Goal: Information Seeking & Learning: Find specific fact

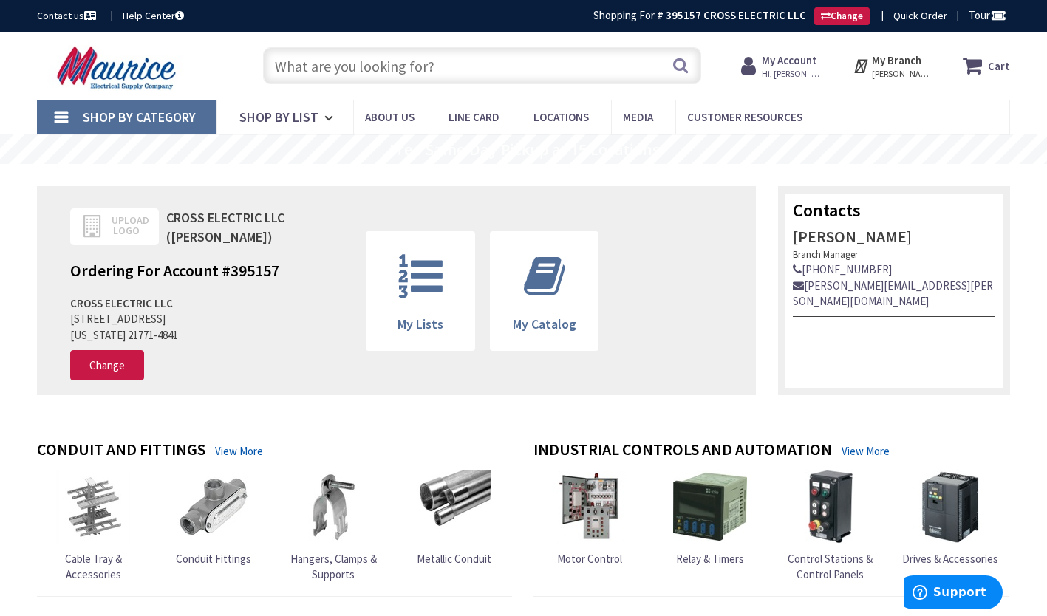
click at [322, 73] on input "text" at bounding box center [482, 65] width 438 height 37
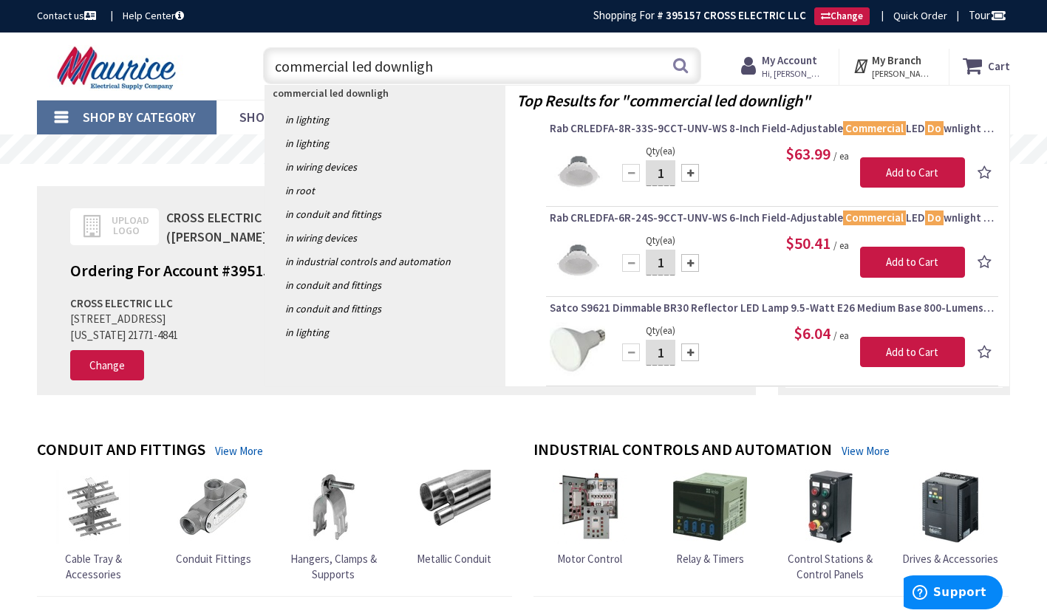
type input "commercial led downlight"
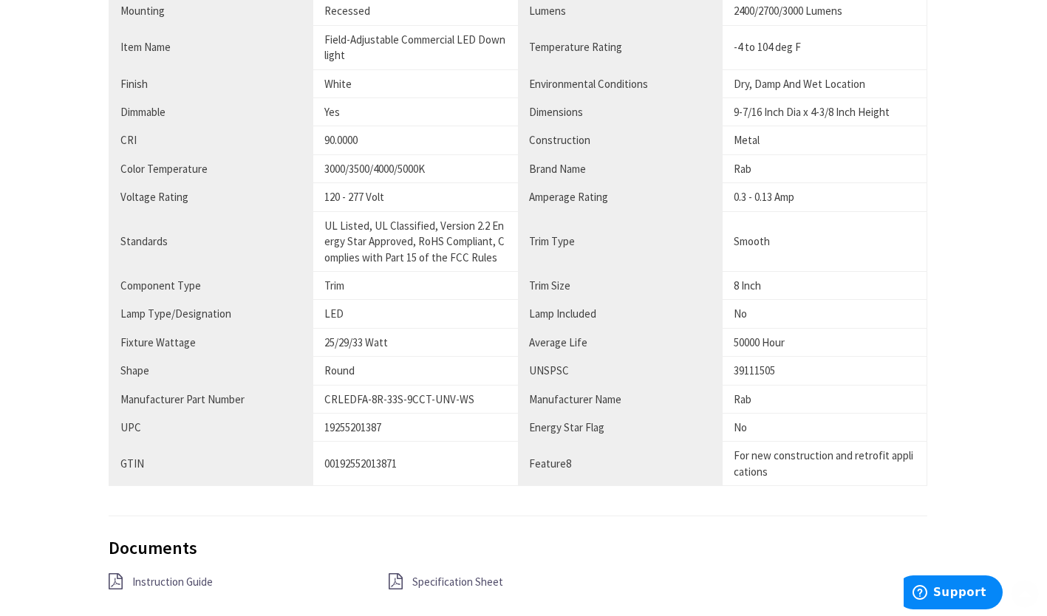
scroll to position [1034, 0]
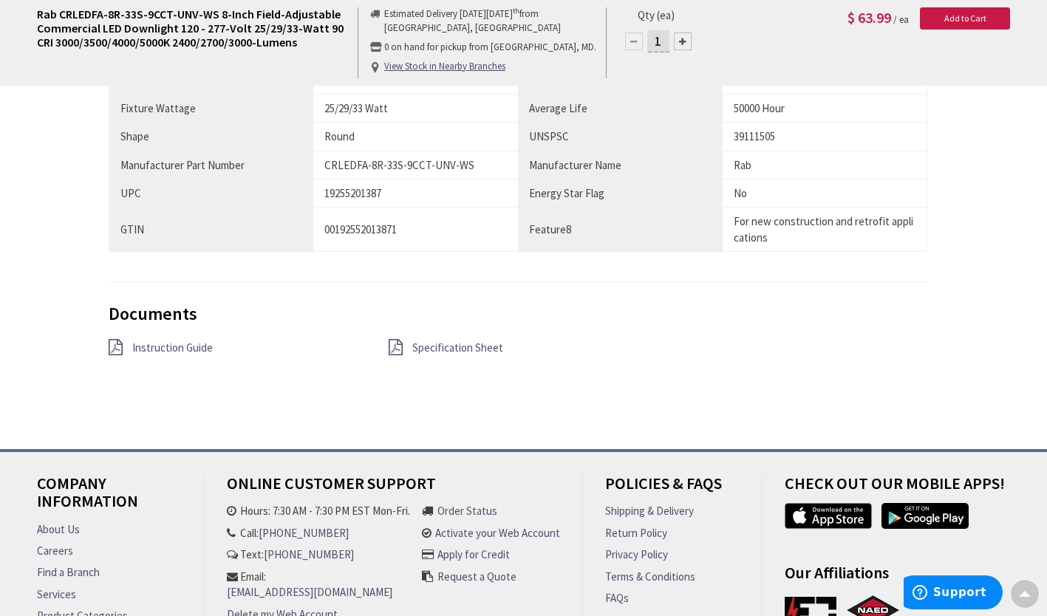
click at [455, 341] on span "Specification Sheet" at bounding box center [457, 348] width 91 height 14
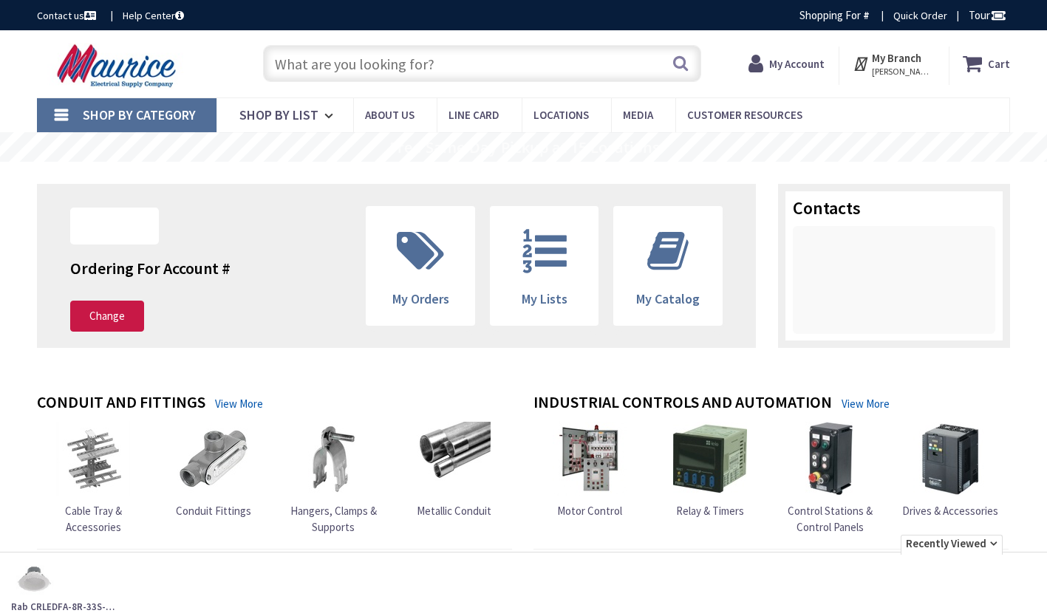
click at [327, 65] on input "text" at bounding box center [482, 63] width 438 height 37
click at [388, 66] on input "text" at bounding box center [482, 63] width 438 height 37
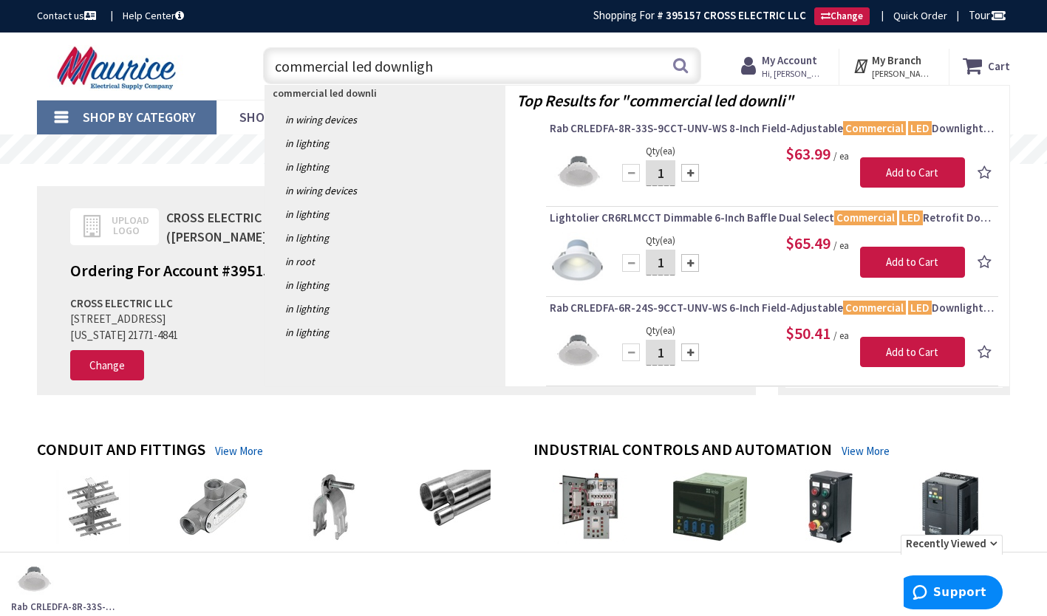
type input "commercial led downlight"
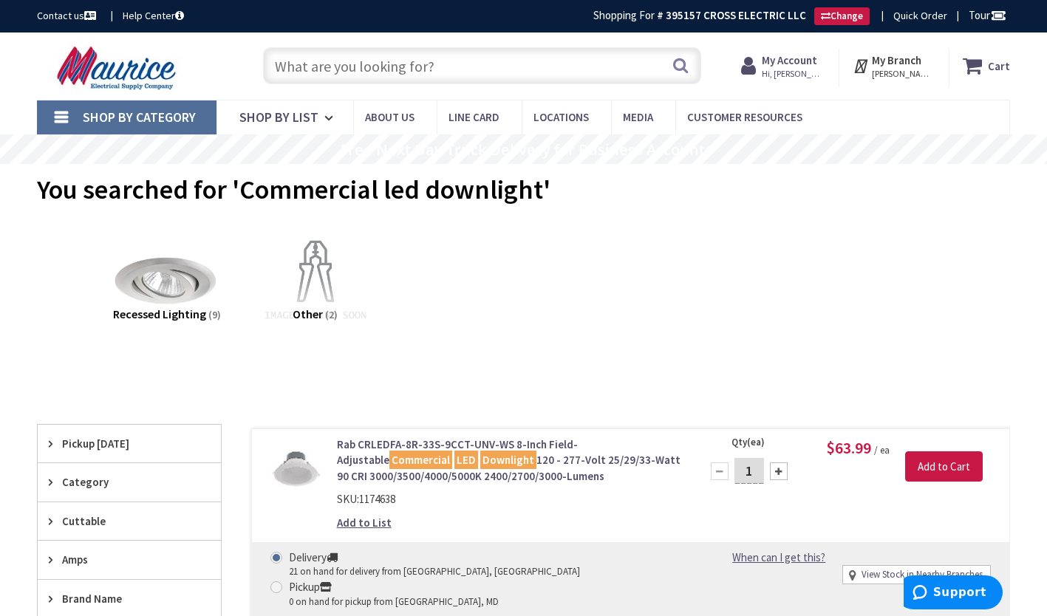
drag, startPoint x: 57, startPoint y: 120, endPoint x: 120, endPoint y: 279, distance: 170.8
click at [57, 120] on link "Shop By Category" at bounding box center [127, 117] width 180 height 34
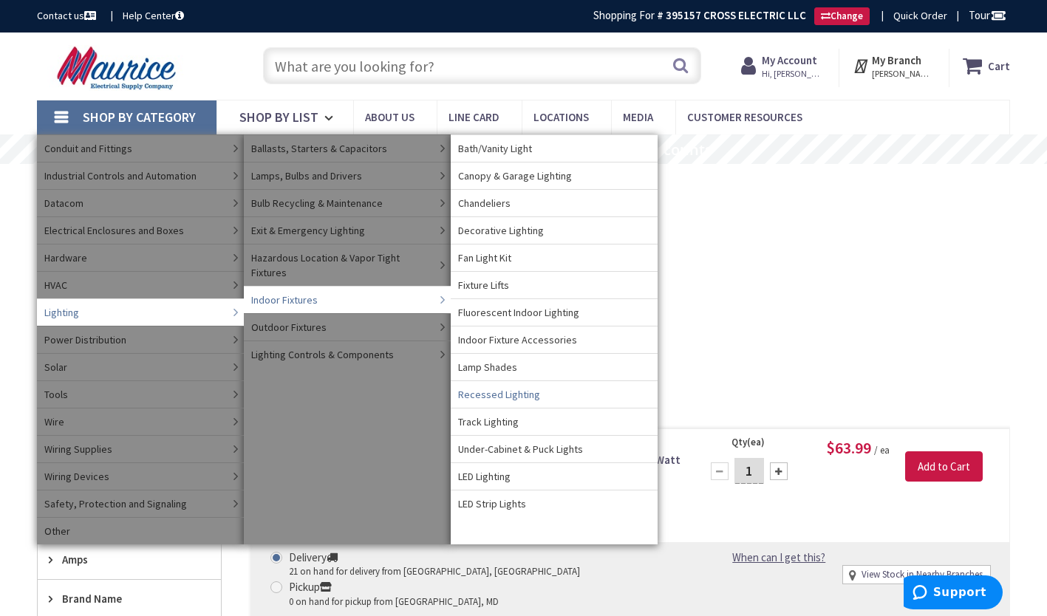
click at [508, 394] on span "Recessed Lighting" at bounding box center [499, 394] width 82 height 15
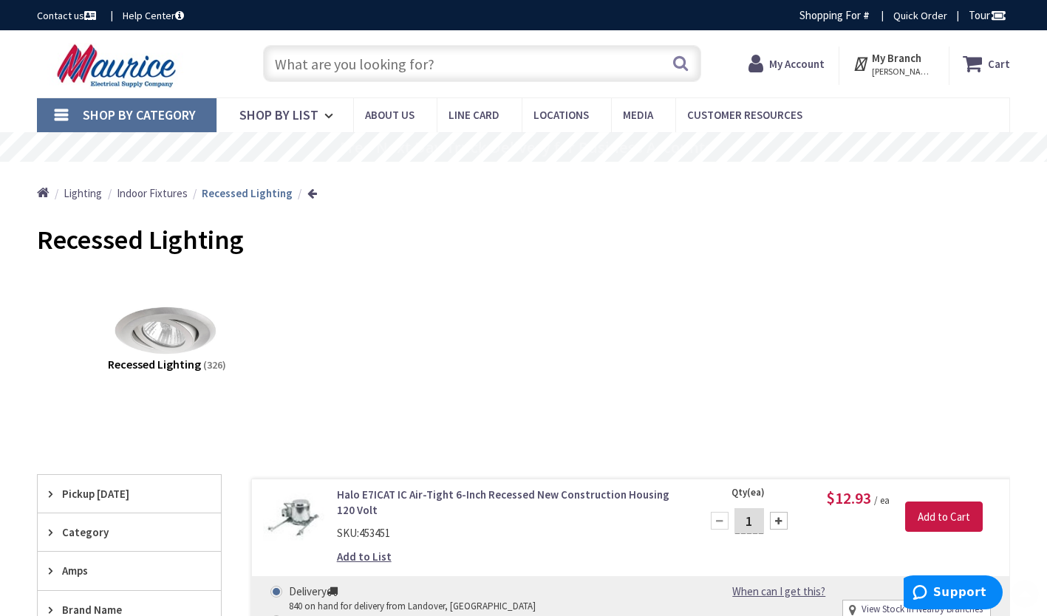
scroll to position [344, 0]
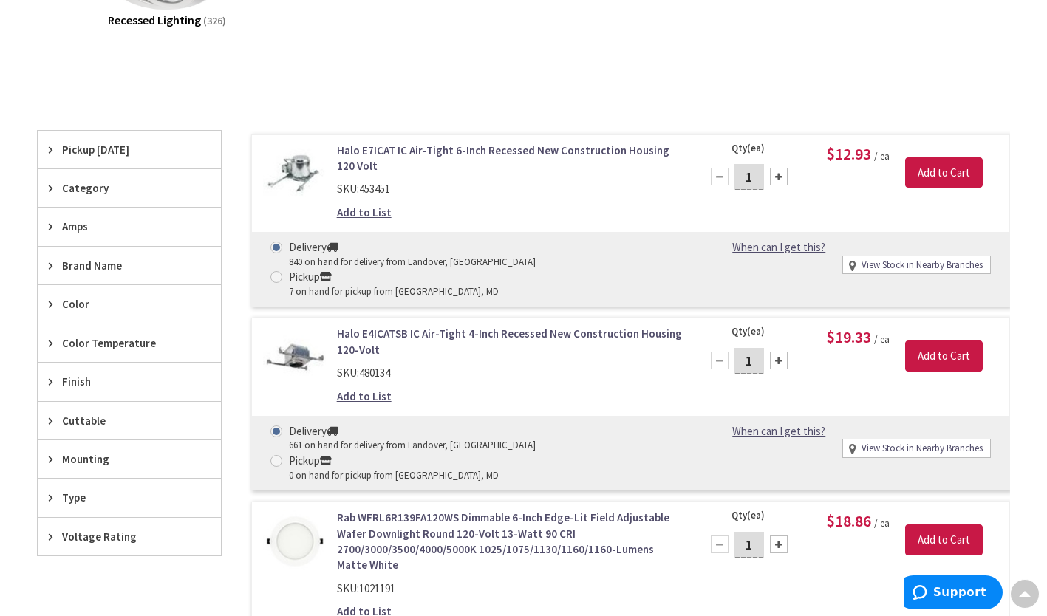
click at [88, 453] on span "Mounting" at bounding box center [122, 459] width 120 height 16
click at [76, 490] on span "Type" at bounding box center [122, 498] width 120 height 16
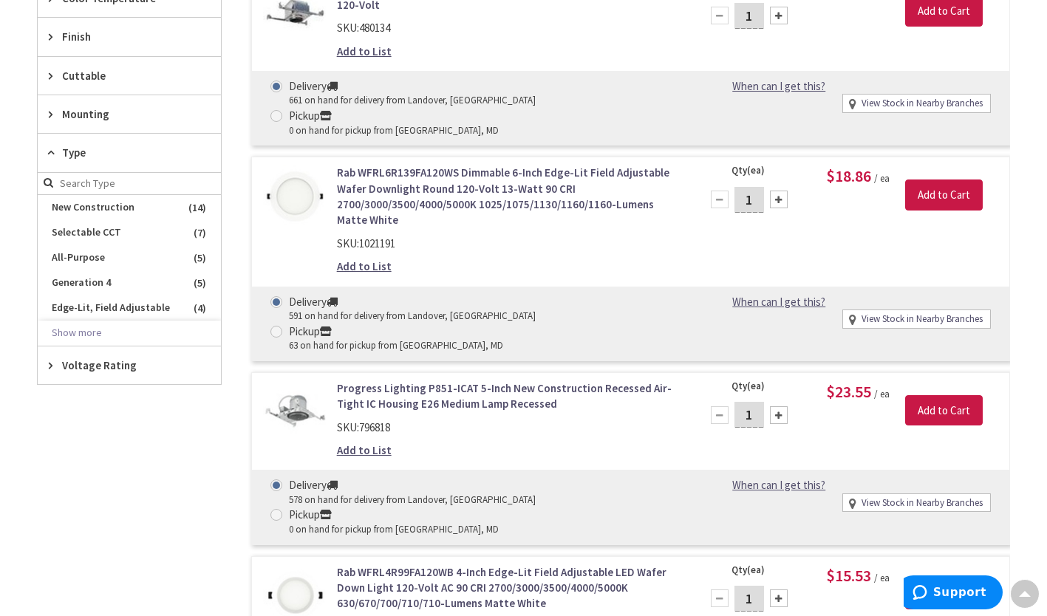
click at [88, 370] on span "Voltage Rating" at bounding box center [122, 366] width 120 height 16
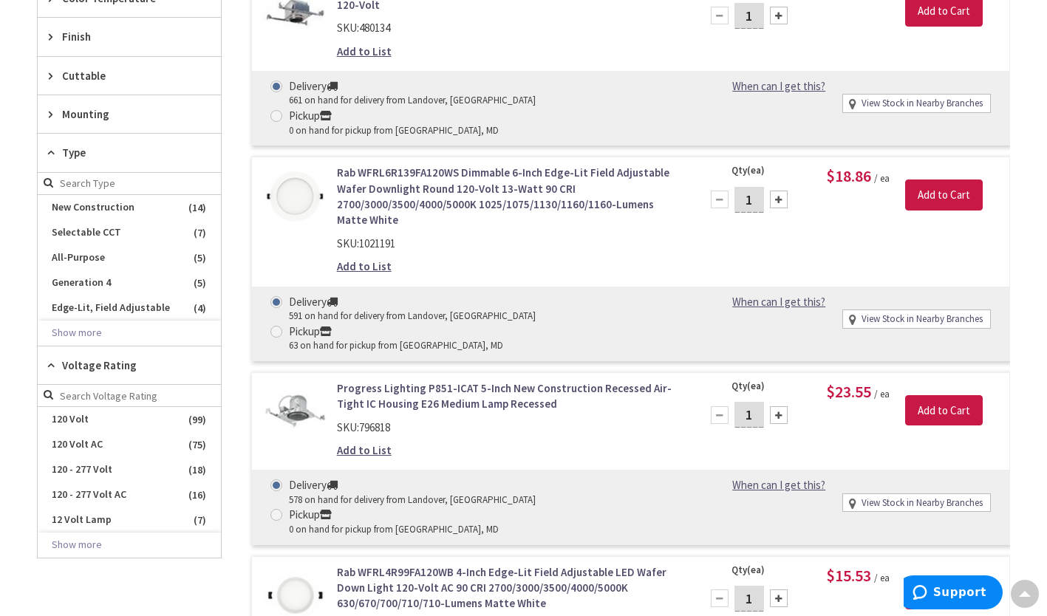
click at [92, 548] on button "Show more" at bounding box center [129, 545] width 183 height 25
click at [109, 472] on span "120 - 277 Volt" at bounding box center [129, 469] width 183 height 25
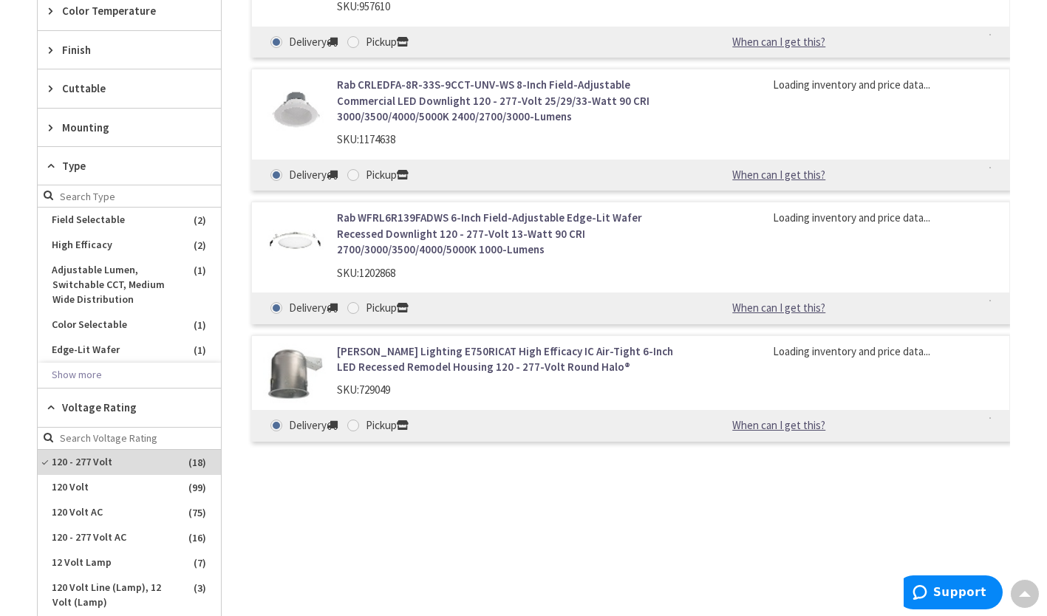
scroll to position [705, 0]
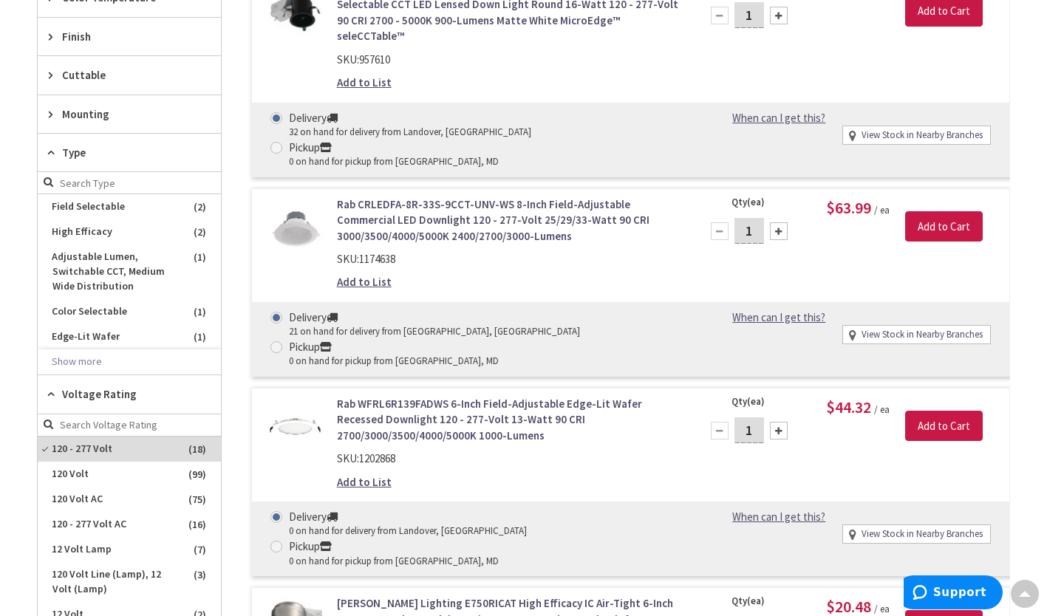
click at [108, 528] on span "120 - 277 Volt AC" at bounding box center [129, 524] width 183 height 25
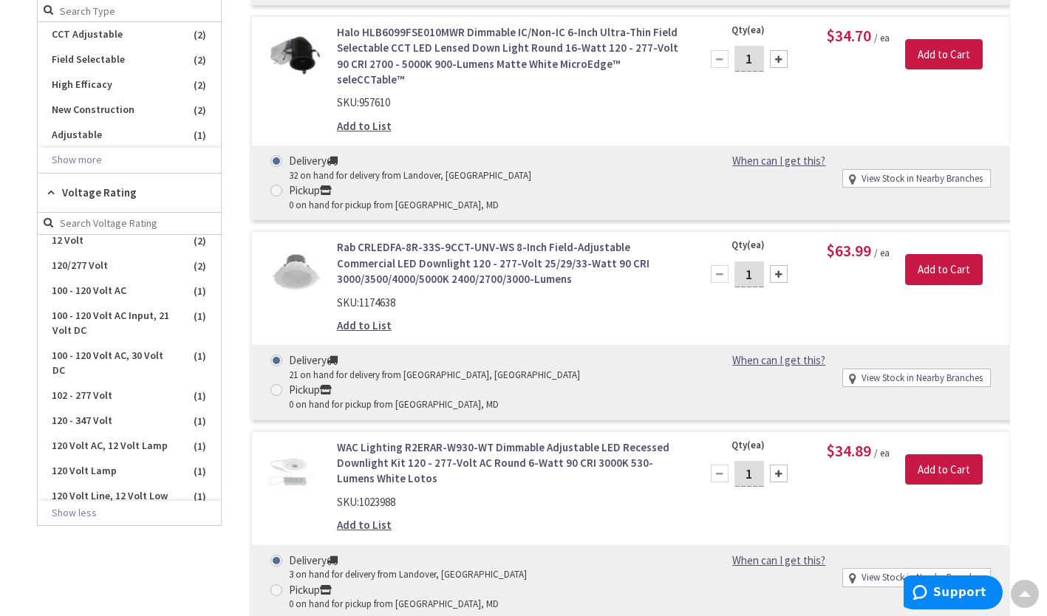
scroll to position [335, 0]
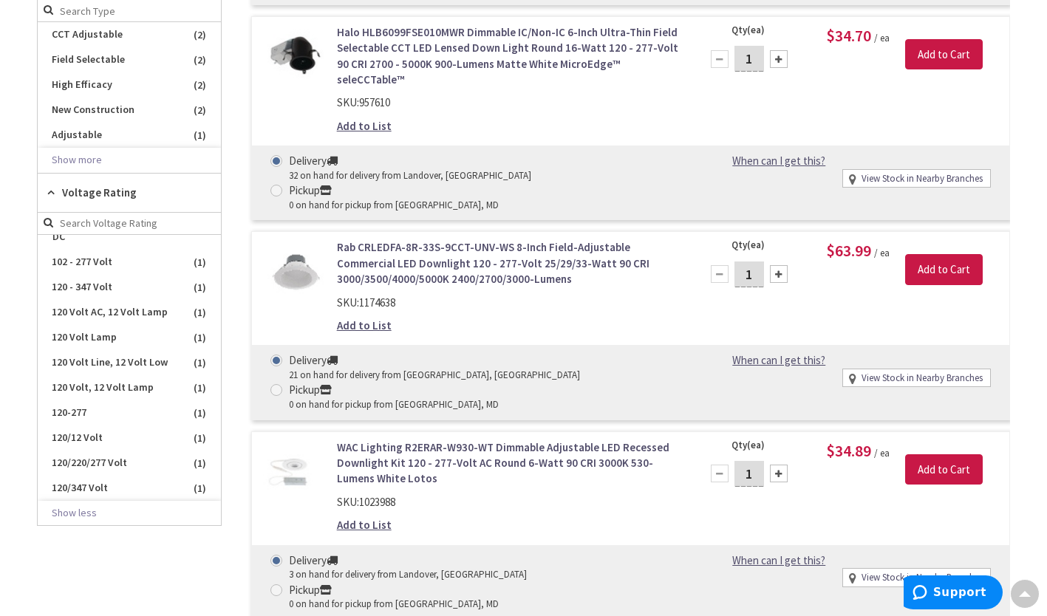
click at [135, 468] on span "120/220/277 Volt" at bounding box center [129, 463] width 183 height 25
click at [136, 438] on span "120-277" at bounding box center [129, 438] width 183 height 25
click at [143, 300] on span "102 - 277 Volt" at bounding box center [129, 312] width 183 height 25
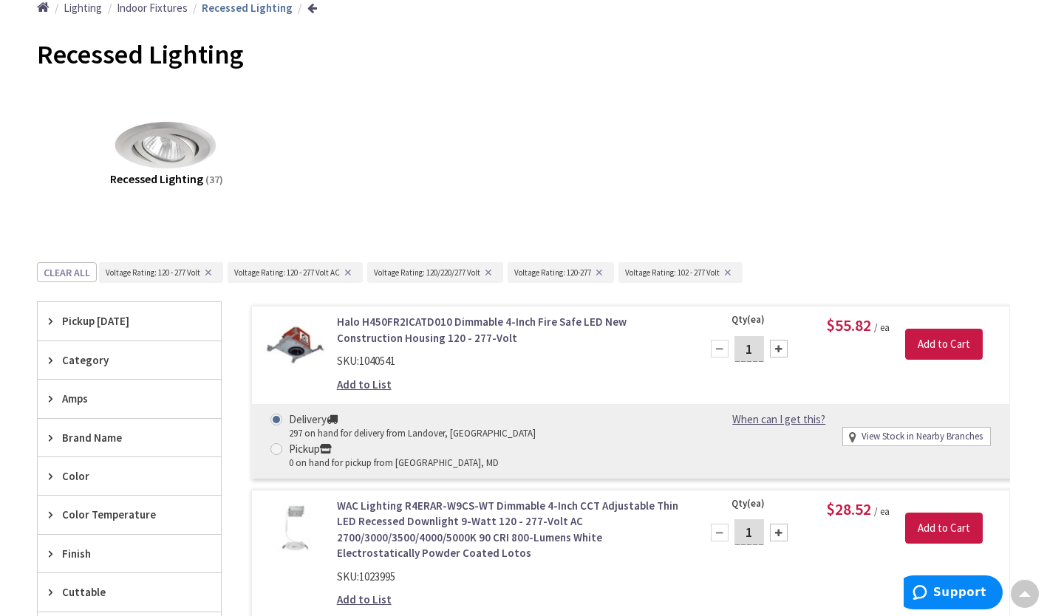
scroll to position [16, 0]
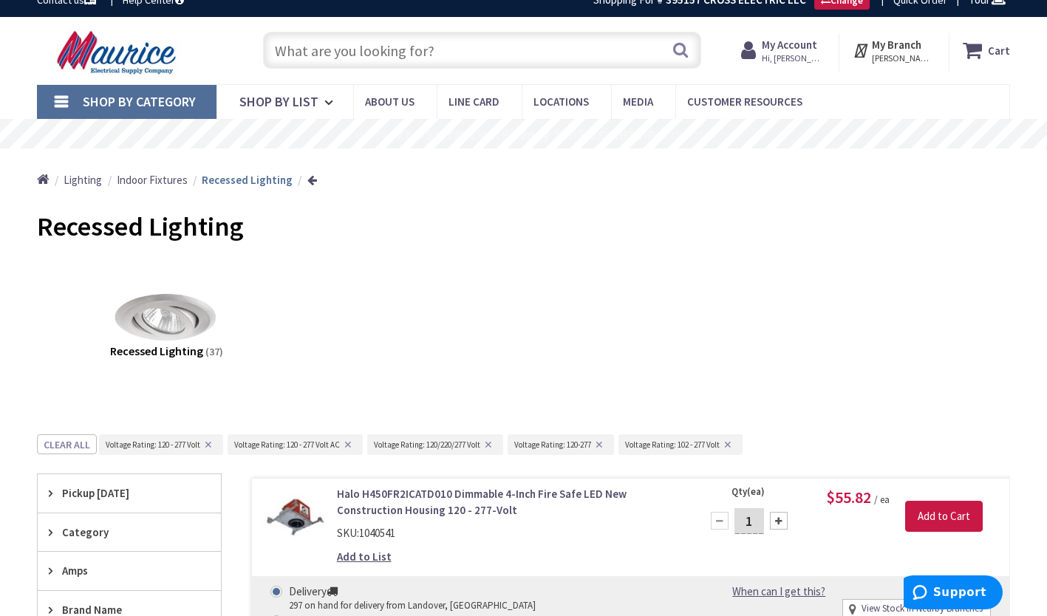
click at [68, 99] on link "Shop By Category" at bounding box center [127, 102] width 180 height 34
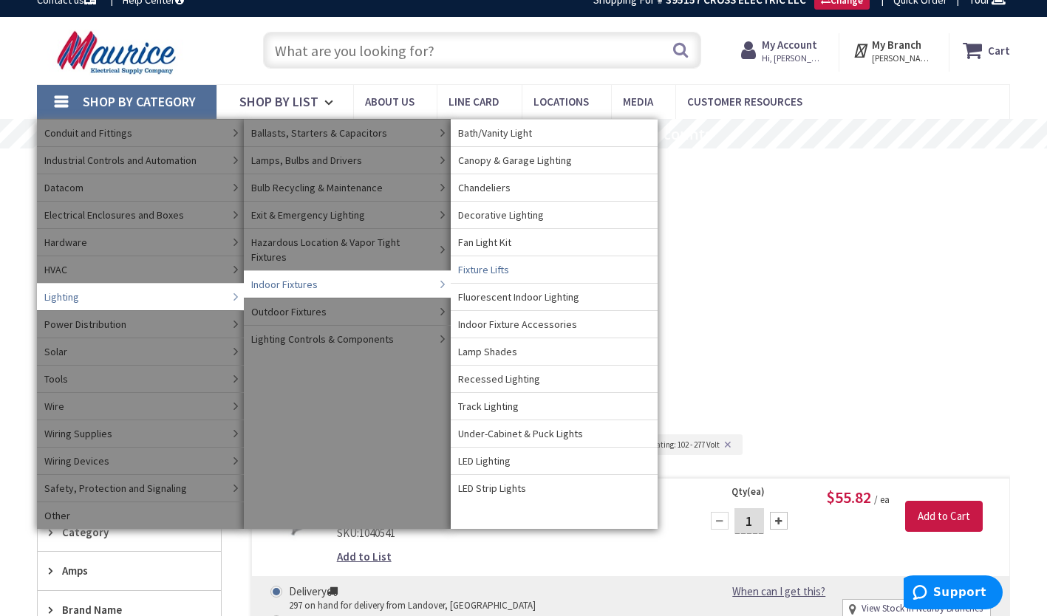
drag, startPoint x: 506, startPoint y: 272, endPoint x: 474, endPoint y: 272, distance: 32.5
drag, startPoint x: 474, startPoint y: 272, endPoint x: 750, endPoint y: 226, distance: 280.1
click at [750, 226] on div "Recessed Lighting" at bounding box center [523, 228] width 973 height 55
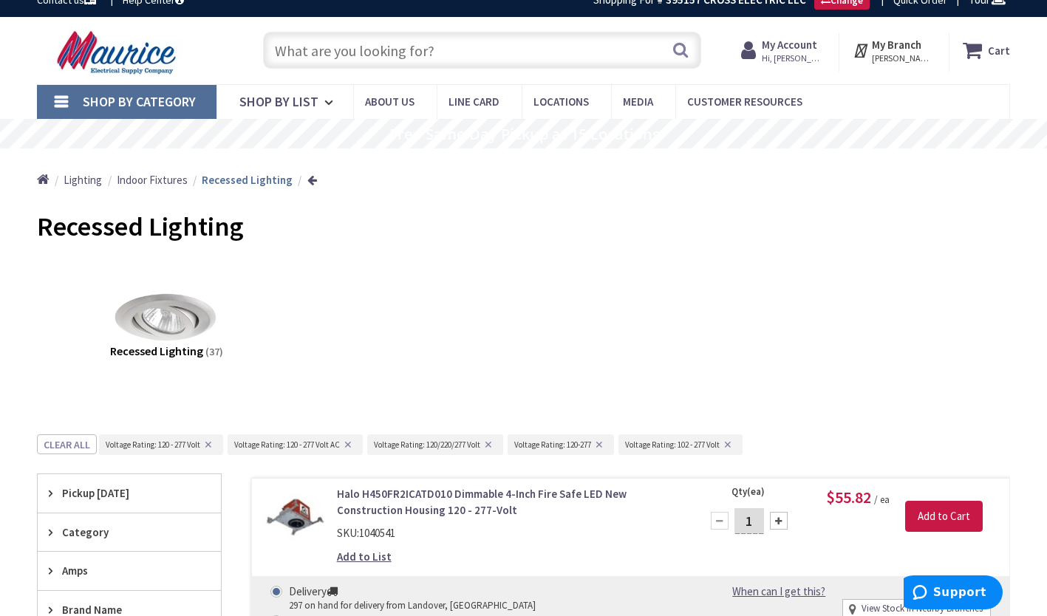
click at [73, 98] on link "Shop By Category" at bounding box center [127, 102] width 180 height 34
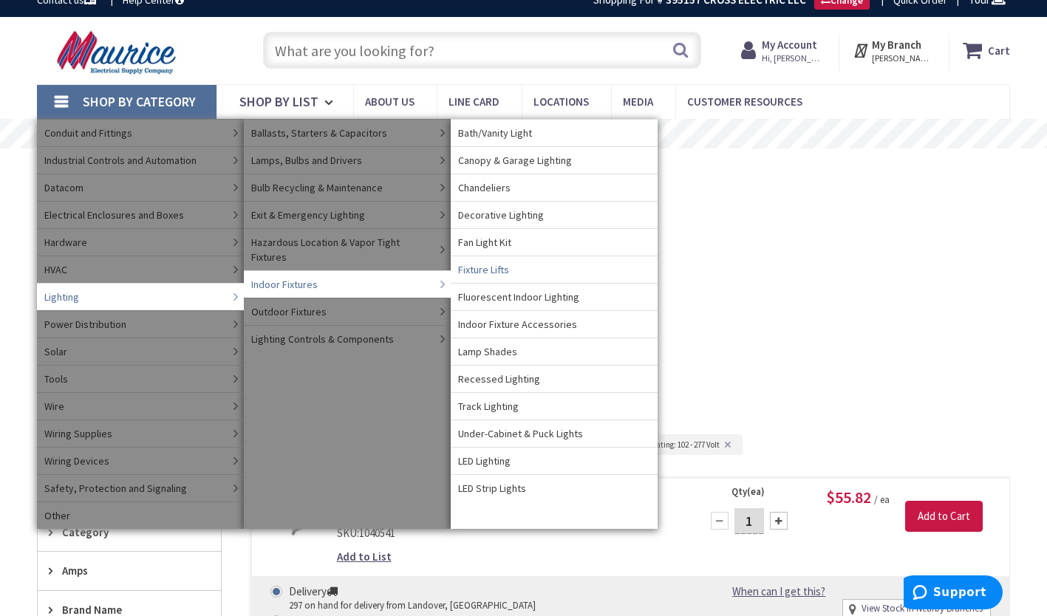
click at [527, 273] on link "Fixture Lifts" at bounding box center [554, 269] width 207 height 27
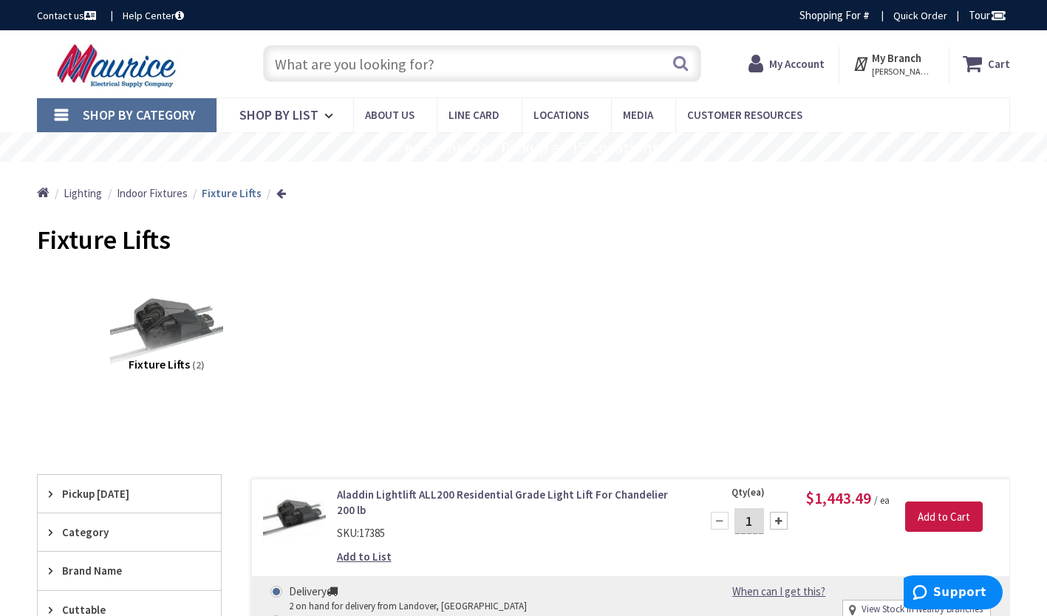
click at [60, 114] on link "Shop By Category" at bounding box center [127, 115] width 180 height 34
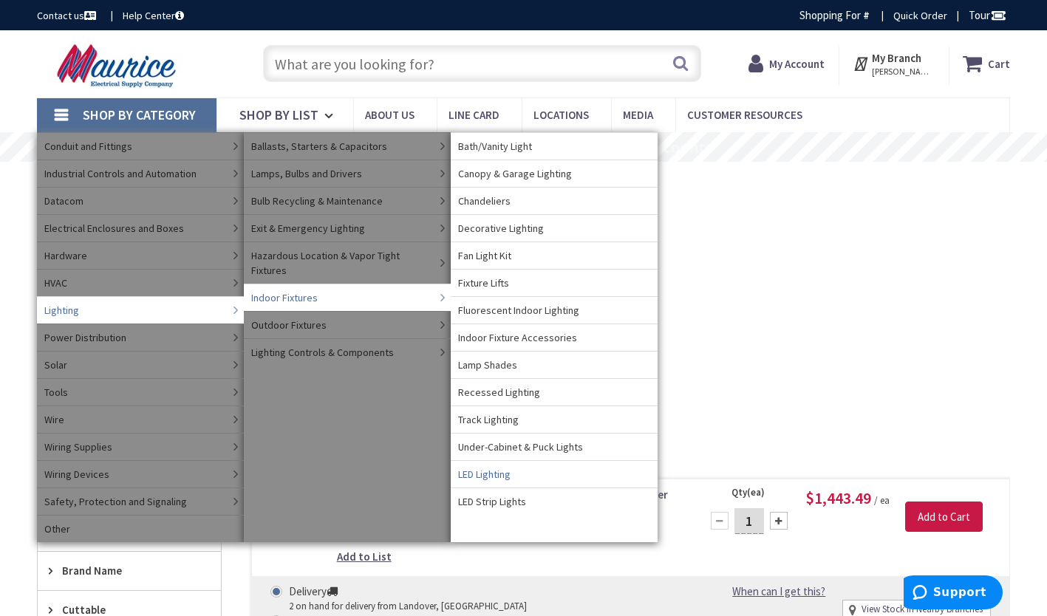
click at [533, 472] on link "LED Lighting" at bounding box center [554, 473] width 207 height 27
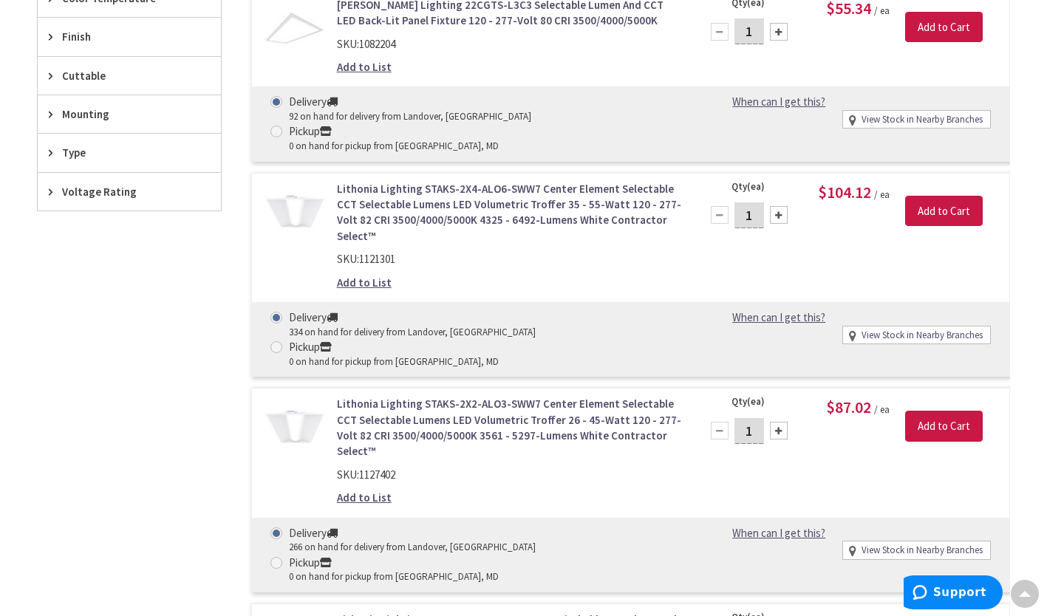
scroll to position [172, 0]
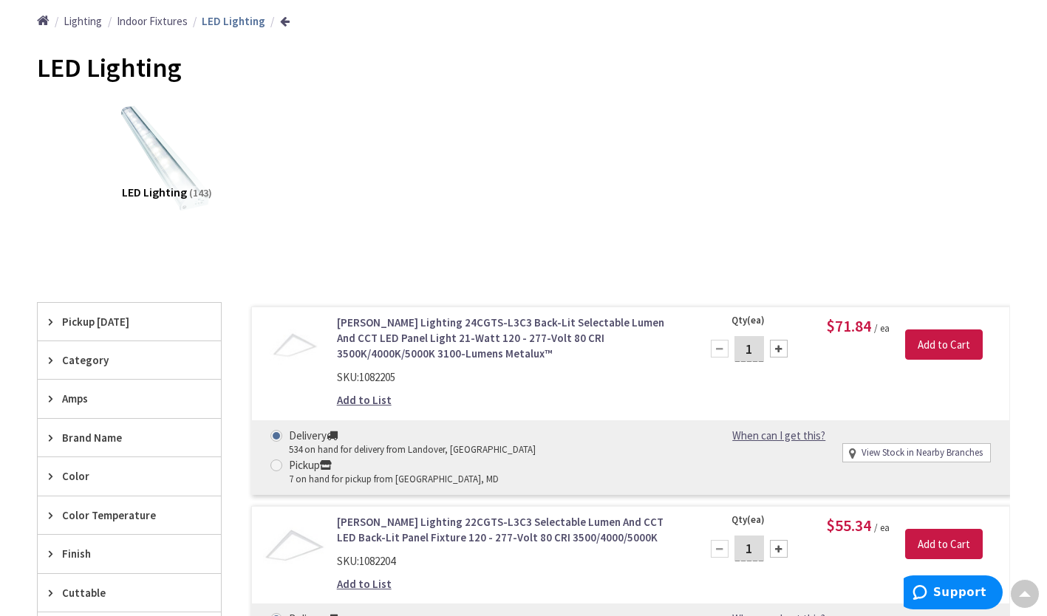
click at [66, 316] on span "Pickup [DATE]" at bounding box center [122, 322] width 120 height 16
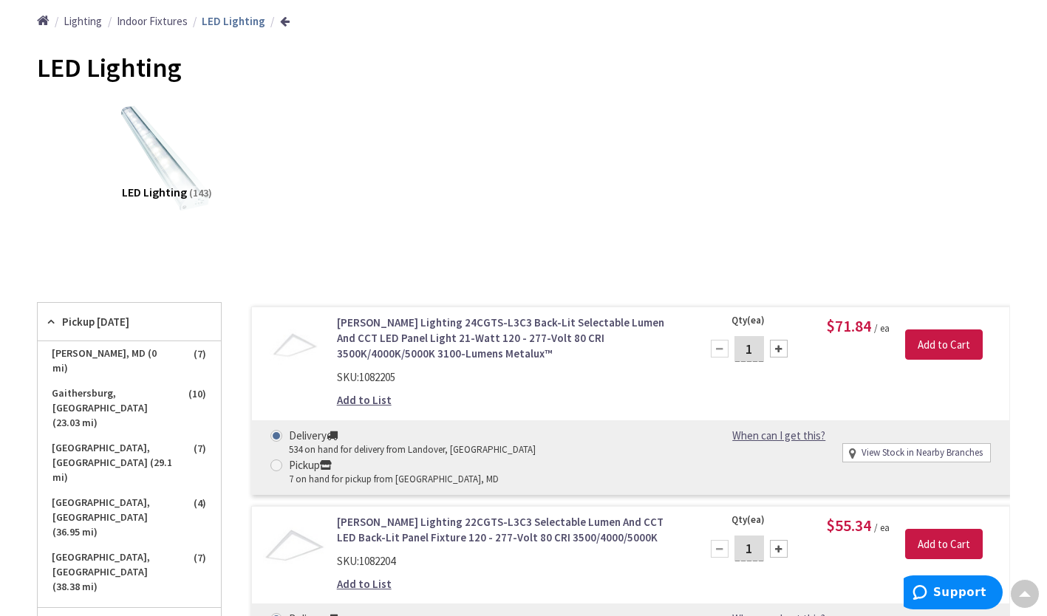
click at [100, 361] on span "[PERSON_NAME], MD (0 mi)" at bounding box center [129, 361] width 183 height 40
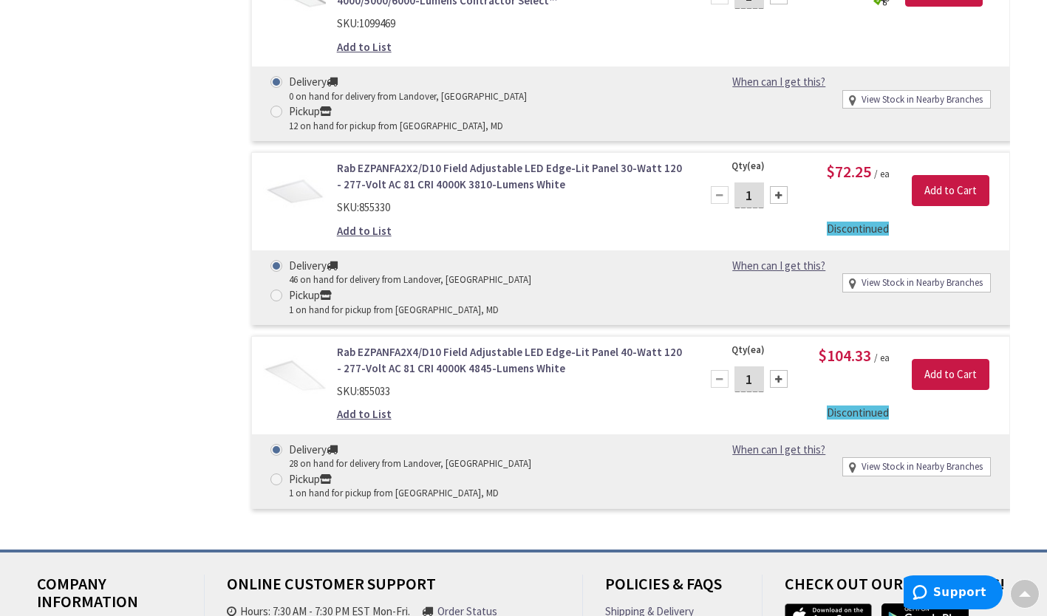
scroll to position [0, 0]
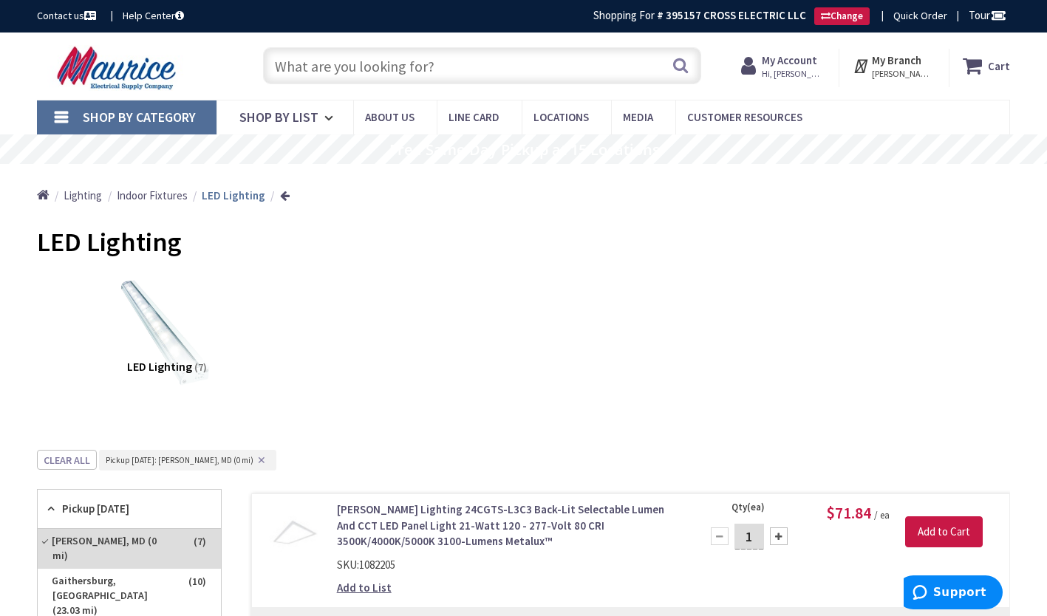
click at [78, 199] on span "Lighting" at bounding box center [83, 195] width 38 height 14
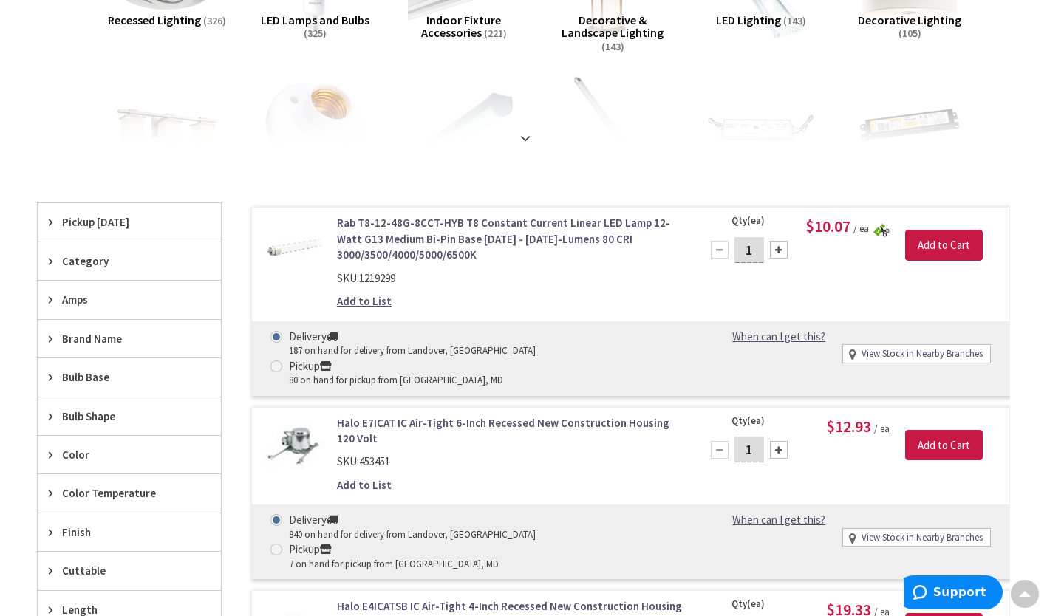
click at [38, 220] on div "Pickup [DATE]" at bounding box center [129, 222] width 183 height 38
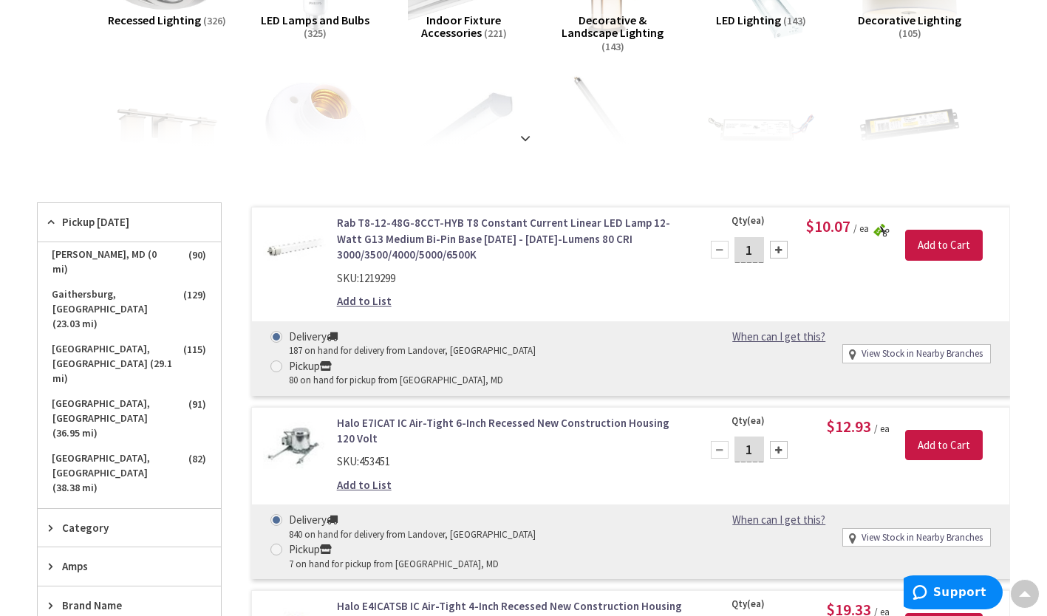
click at [128, 259] on span "[PERSON_NAME], MD (0 mi)" at bounding box center [129, 262] width 183 height 40
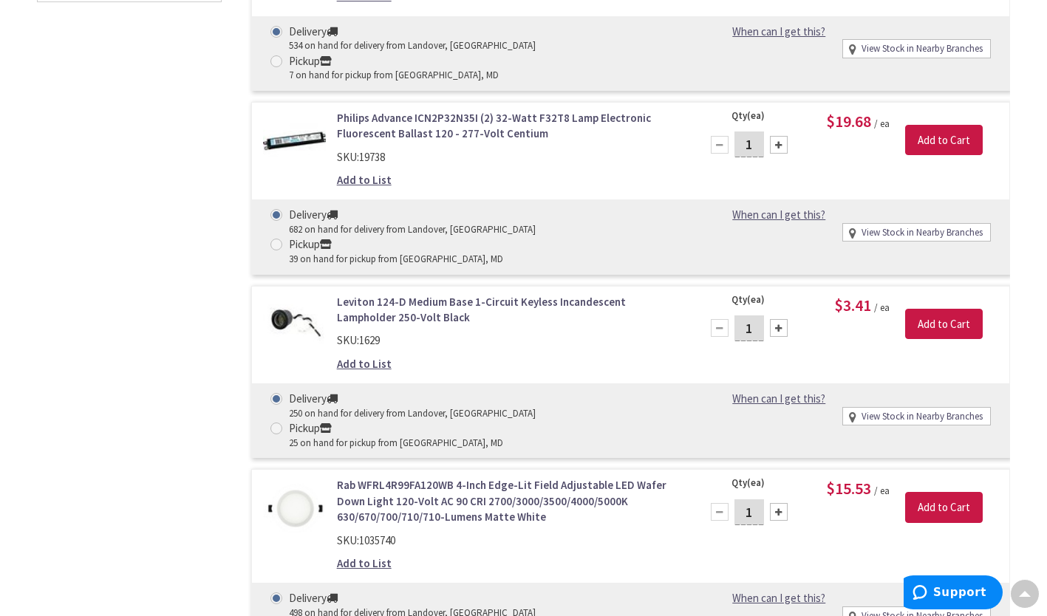
scroll to position [1379, 0]
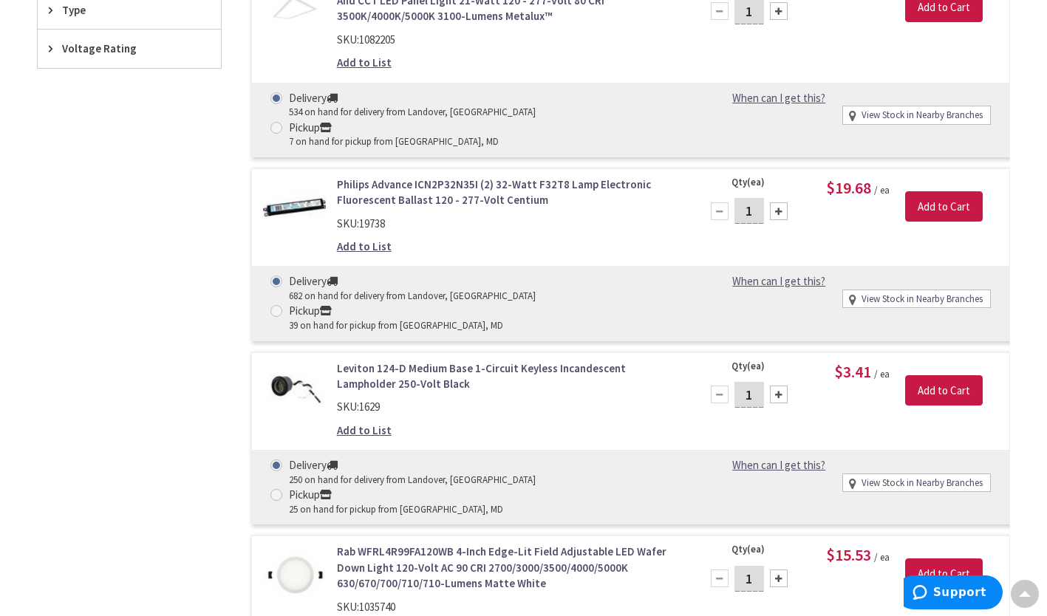
click at [75, 44] on span "Voltage Rating" at bounding box center [122, 49] width 120 height 16
click at [91, 233] on button "Show more" at bounding box center [129, 228] width 183 height 25
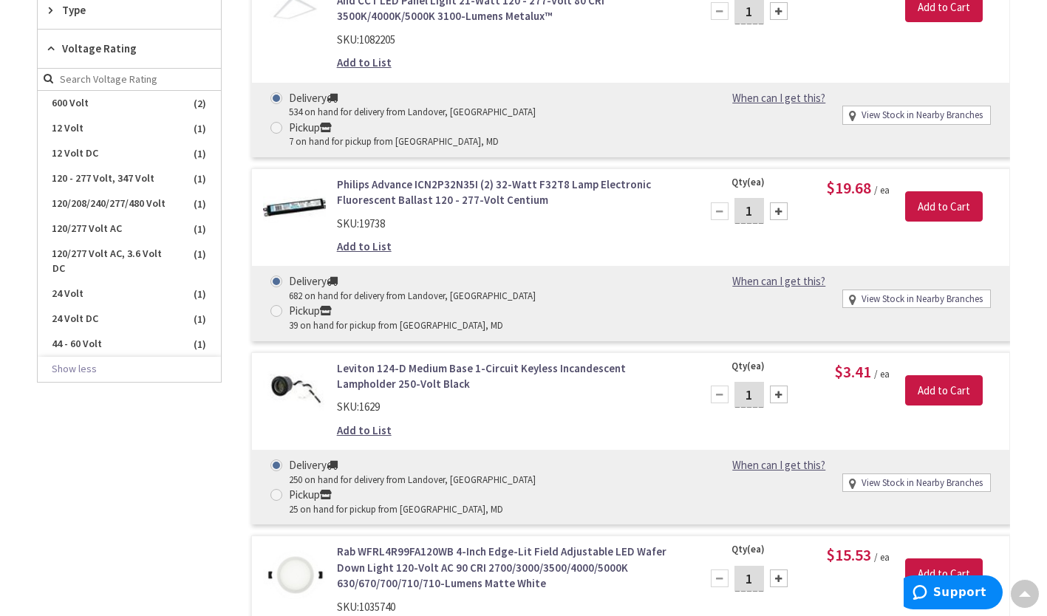
click at [130, 248] on span "120/277 Volt AC, 3.6 Volt DC" at bounding box center [129, 262] width 183 height 40
click at [129, 228] on span "120/277 Volt AC" at bounding box center [129, 228] width 183 height 25
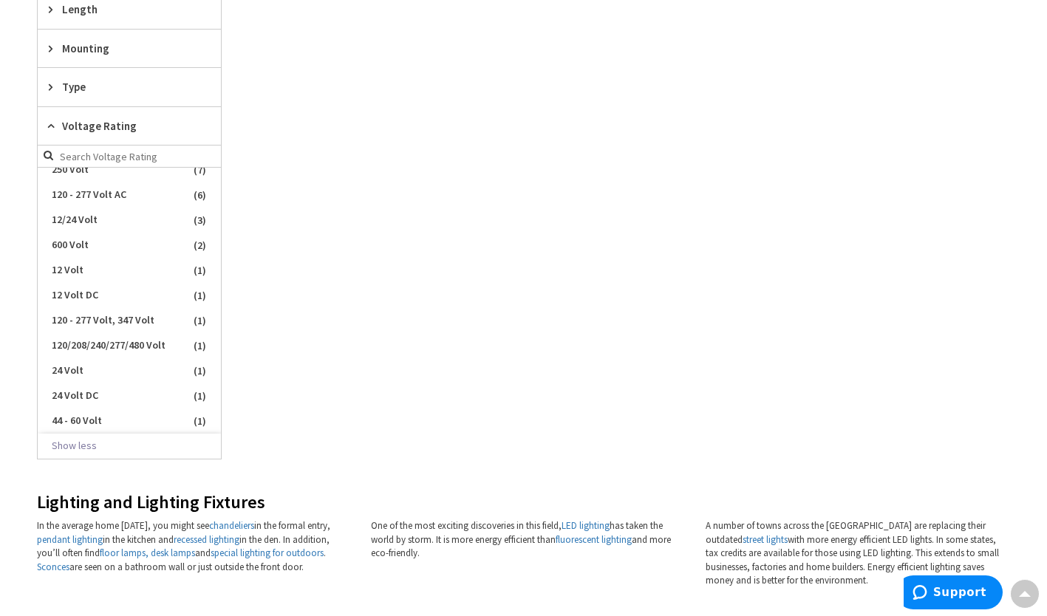
scroll to position [1037, 0]
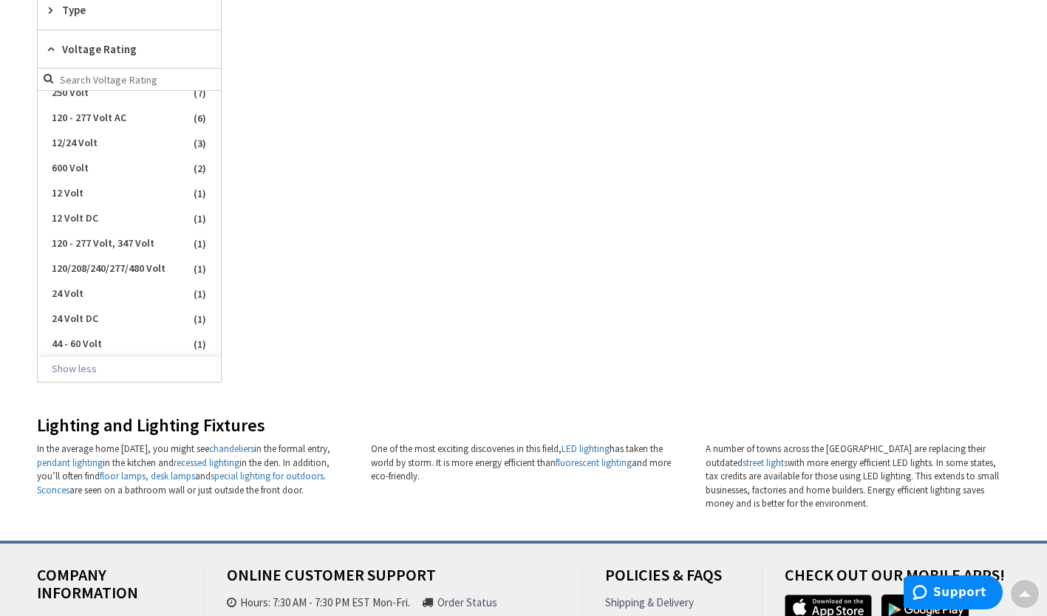
click at [140, 256] on span "120/208/240/277/480 Volt" at bounding box center [129, 268] width 183 height 25
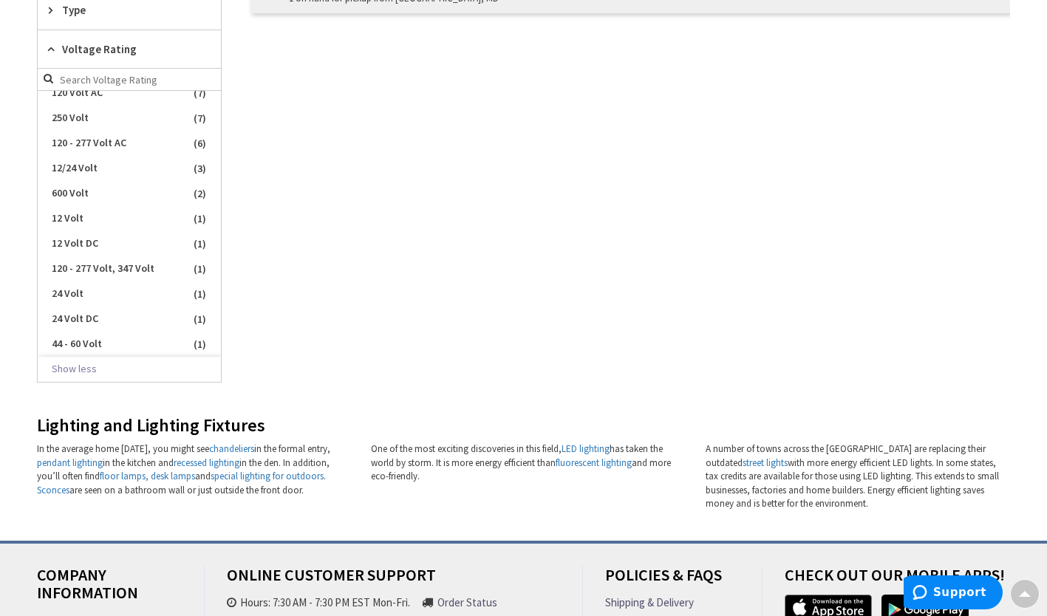
click at [136, 276] on span "120 - 277 Volt, 347 Volt" at bounding box center [129, 268] width 183 height 25
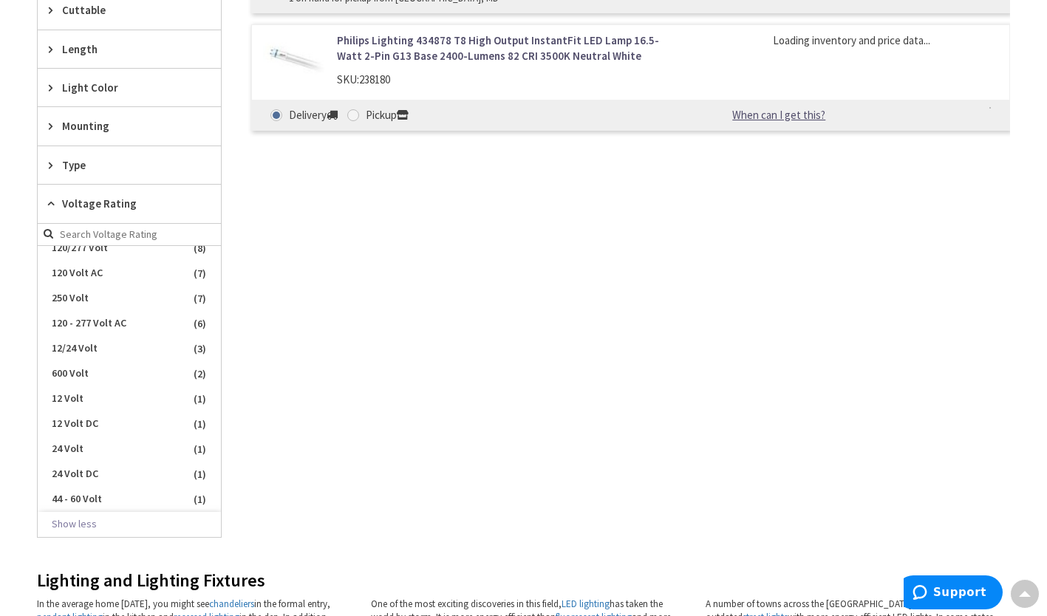
scroll to position [1192, 0]
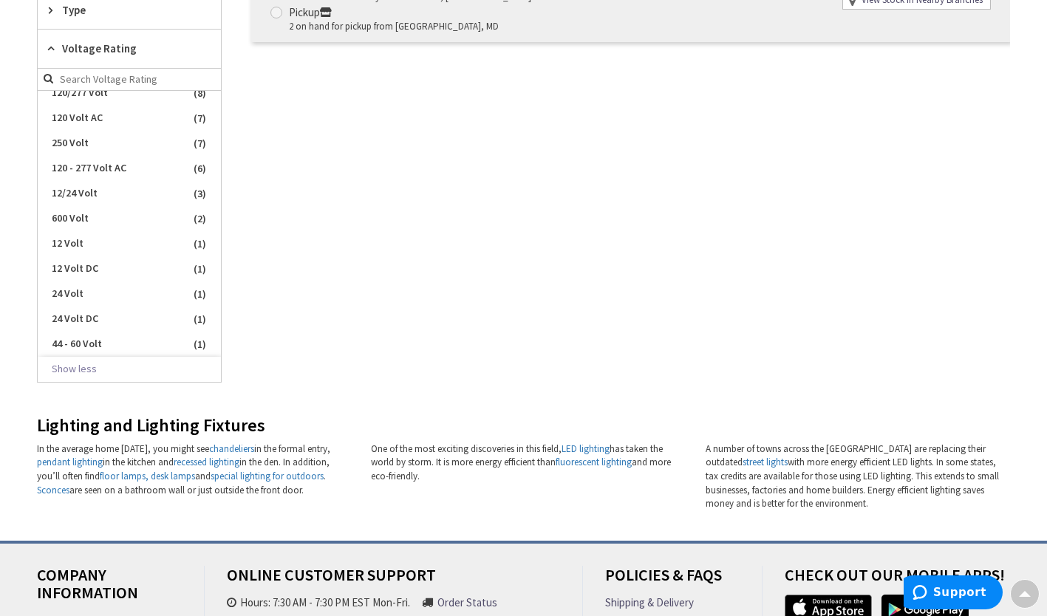
click at [139, 175] on span "120 - 277 Volt AC" at bounding box center [129, 168] width 183 height 25
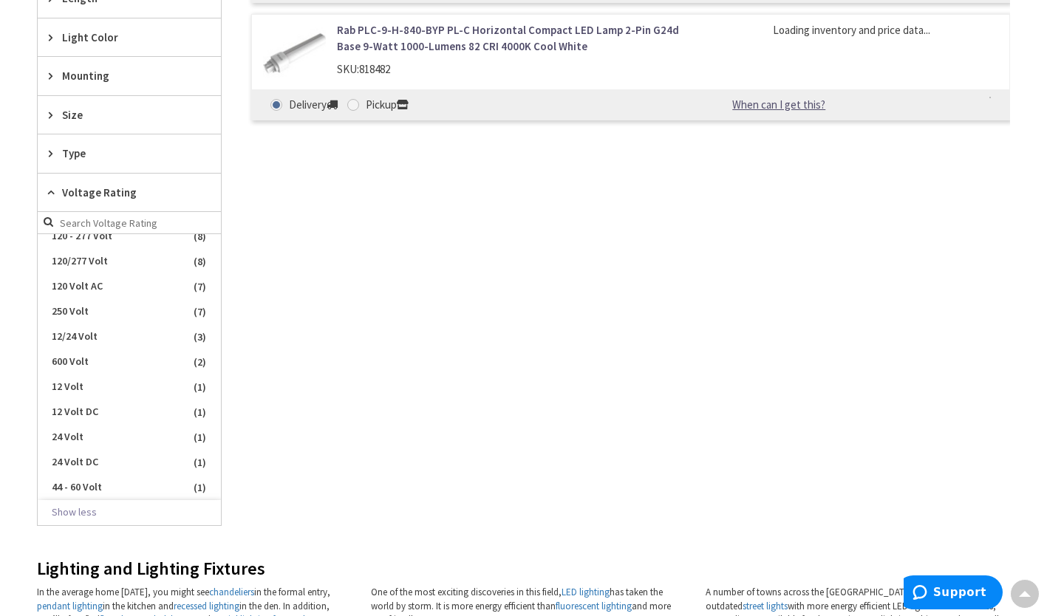
scroll to position [1335, 0]
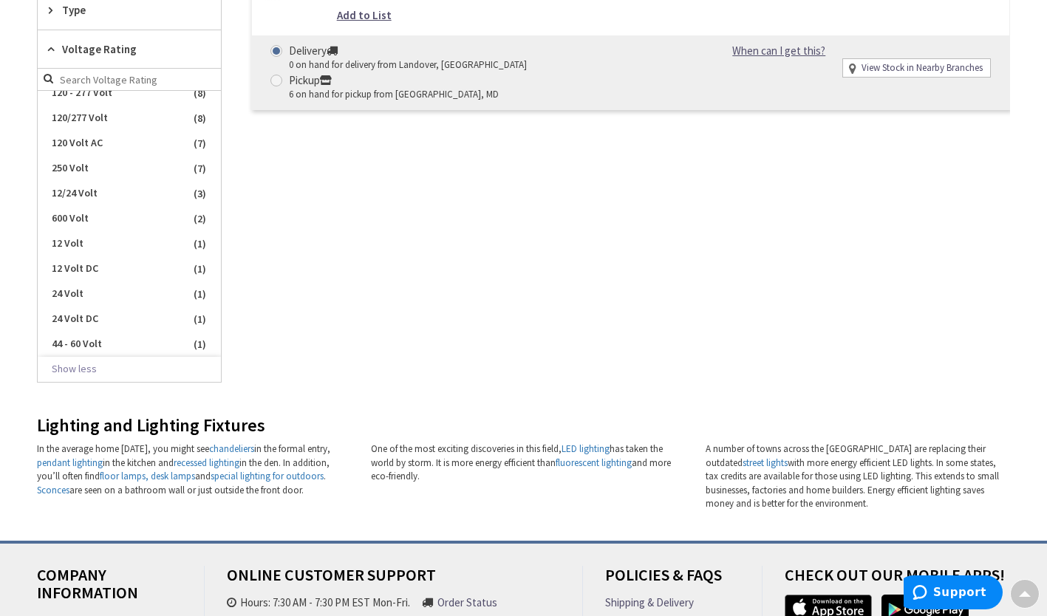
click at [144, 120] on span "120/277 Volt" at bounding box center [129, 118] width 183 height 25
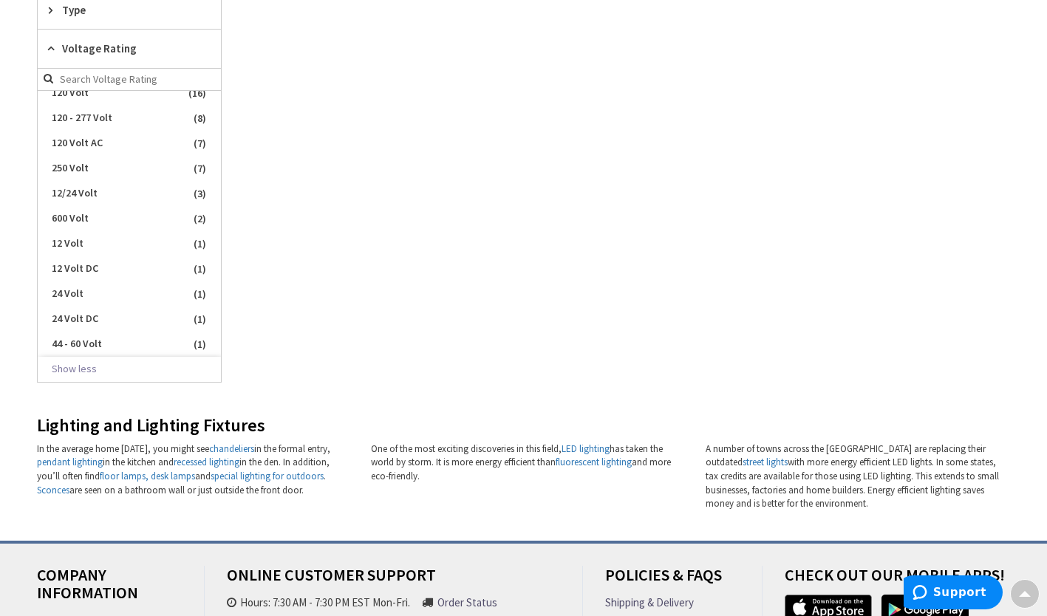
click at [144, 120] on span "120 - 277 Volt" at bounding box center [129, 118] width 183 height 25
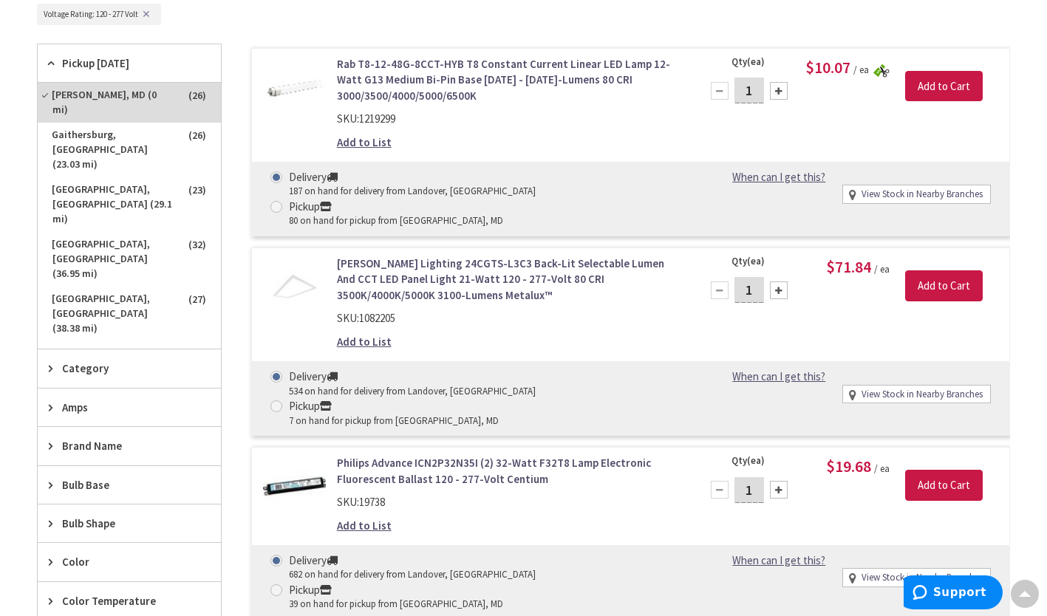
scroll to position [494, 0]
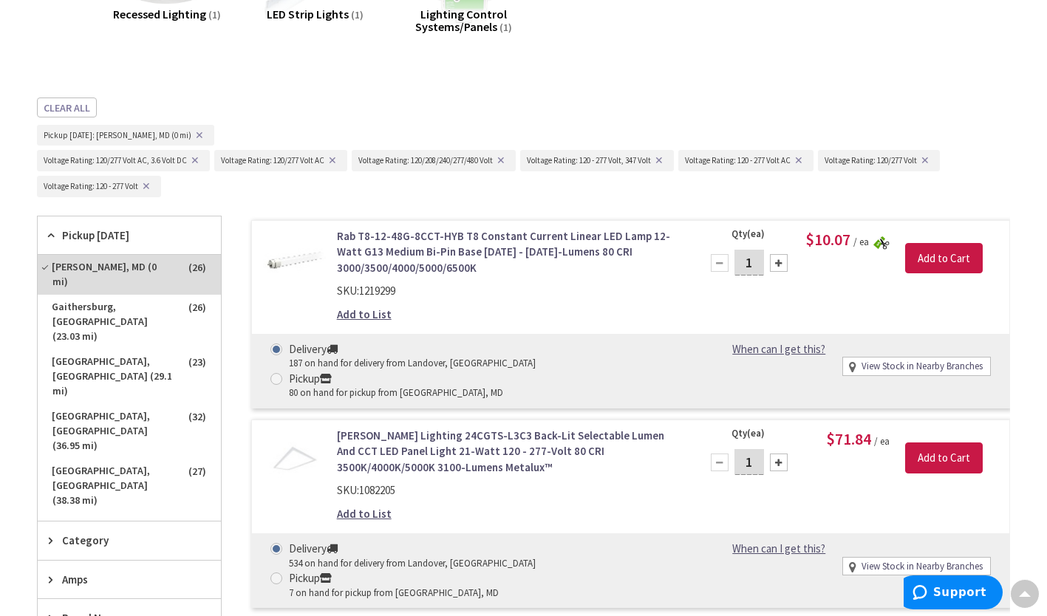
click at [198, 158] on button "✕" at bounding box center [195, 160] width 16 height 10
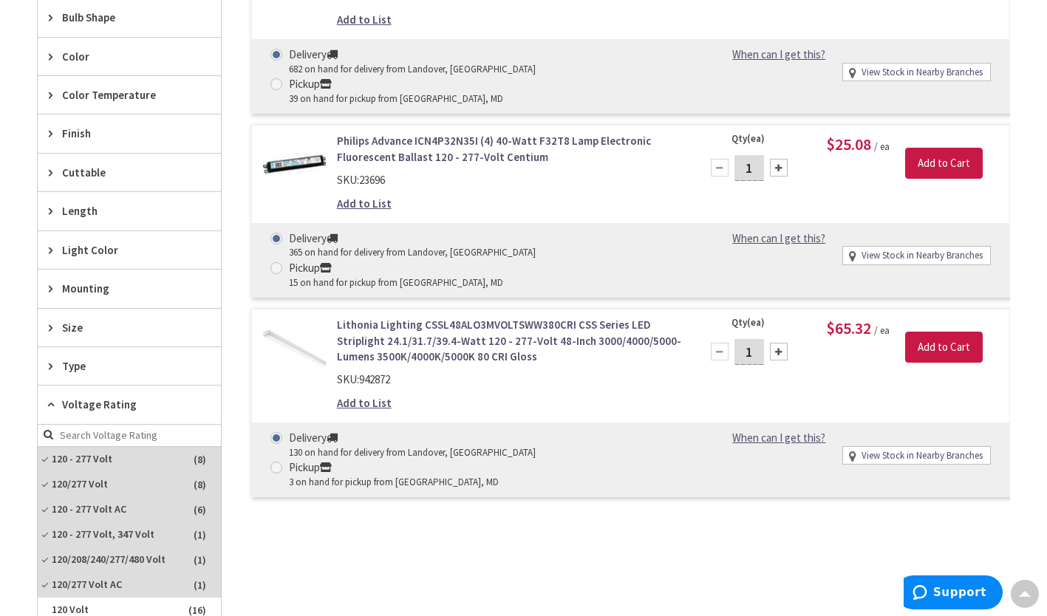
scroll to position [1183, 0]
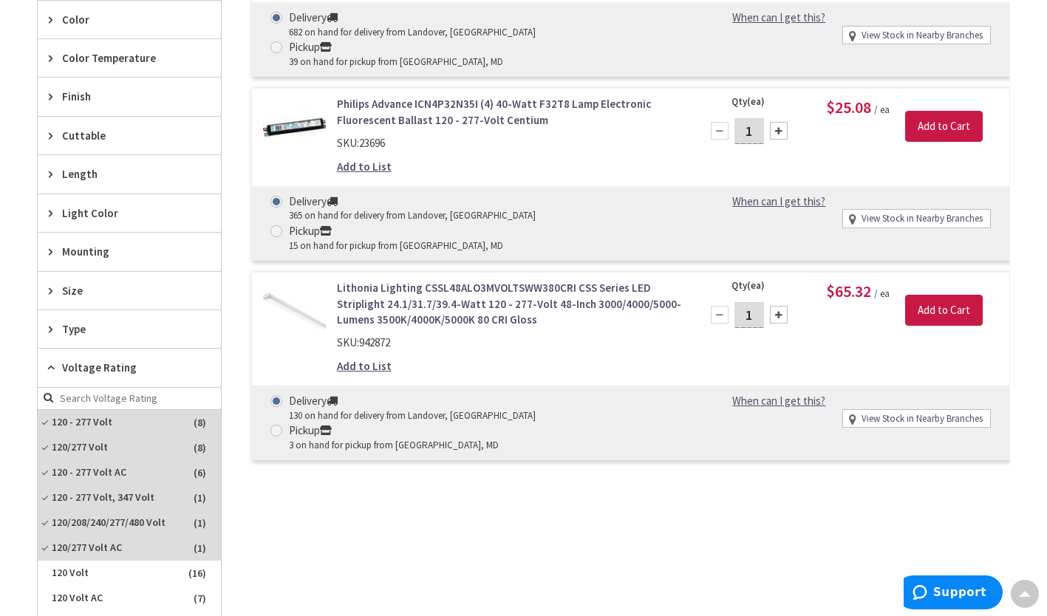
click at [141, 525] on span "120/208/240/277/480 Volt" at bounding box center [129, 523] width 183 height 25
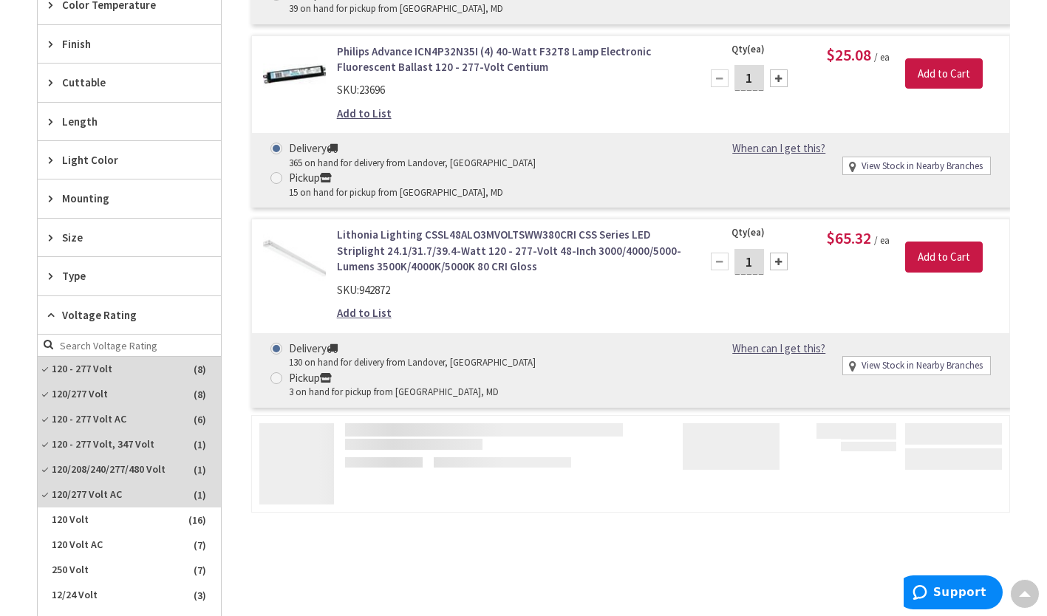
scroll to position [1130, 0]
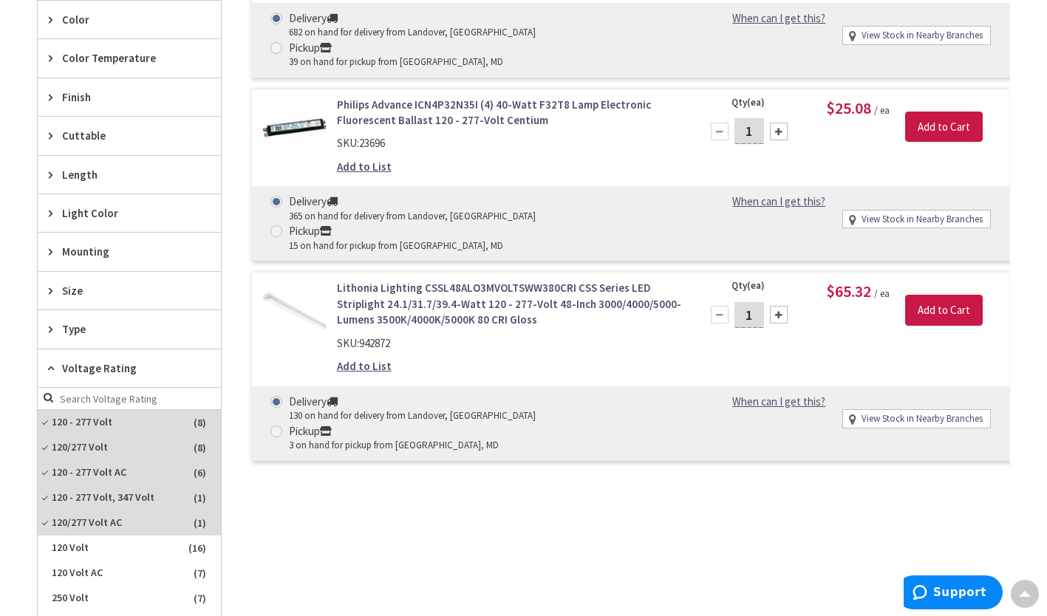
click at [142, 514] on span "120/277 Volt AC" at bounding box center [129, 523] width 183 height 25
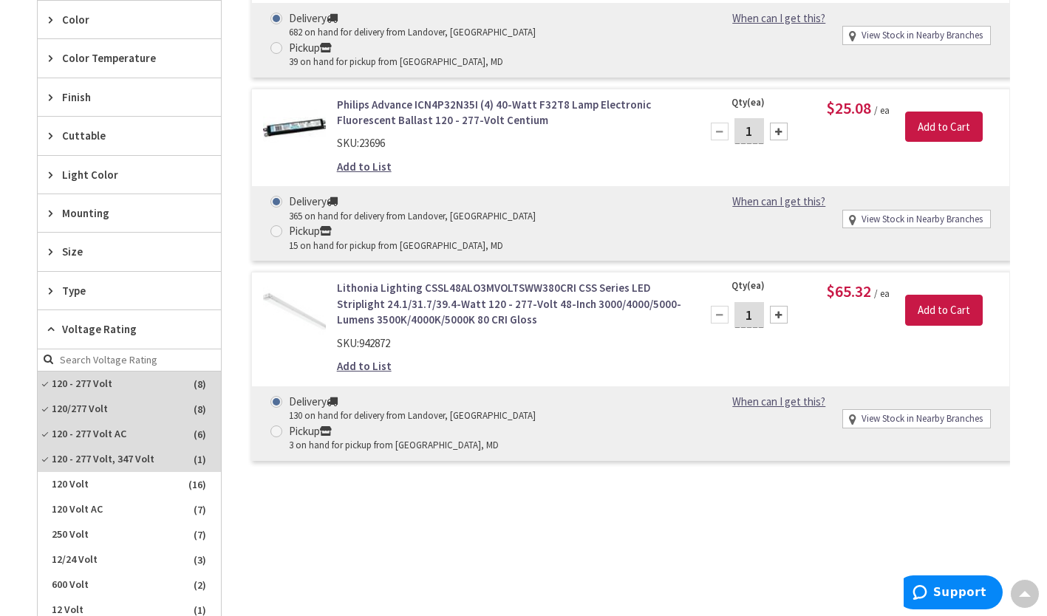
click at [143, 459] on span "120 - 277 Volt, 347 Volt" at bounding box center [129, 459] width 183 height 25
click at [137, 438] on span "120 - 277 Volt AC" at bounding box center [129, 434] width 183 height 25
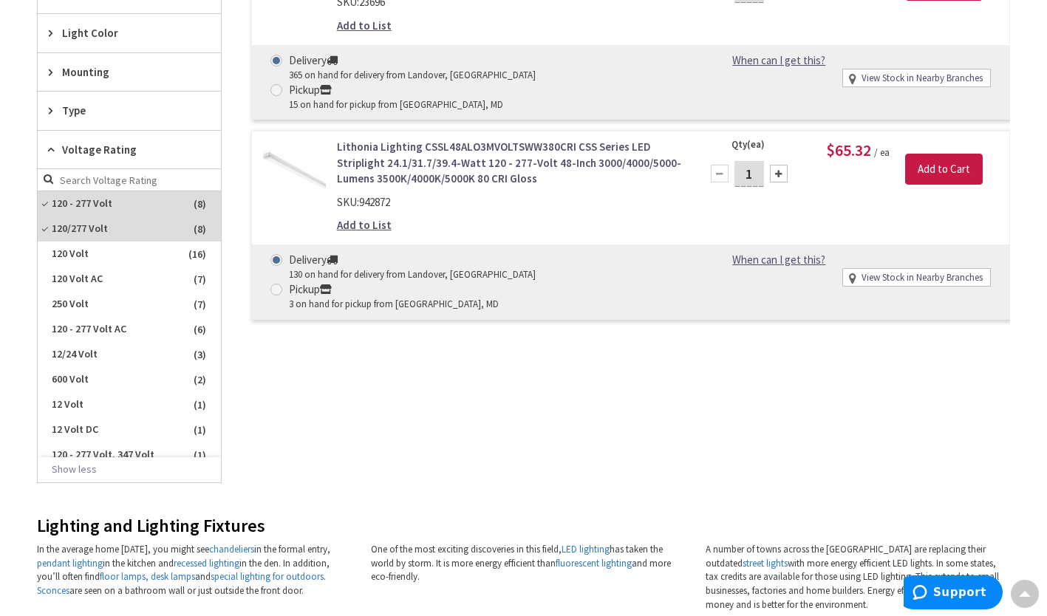
scroll to position [989, 0]
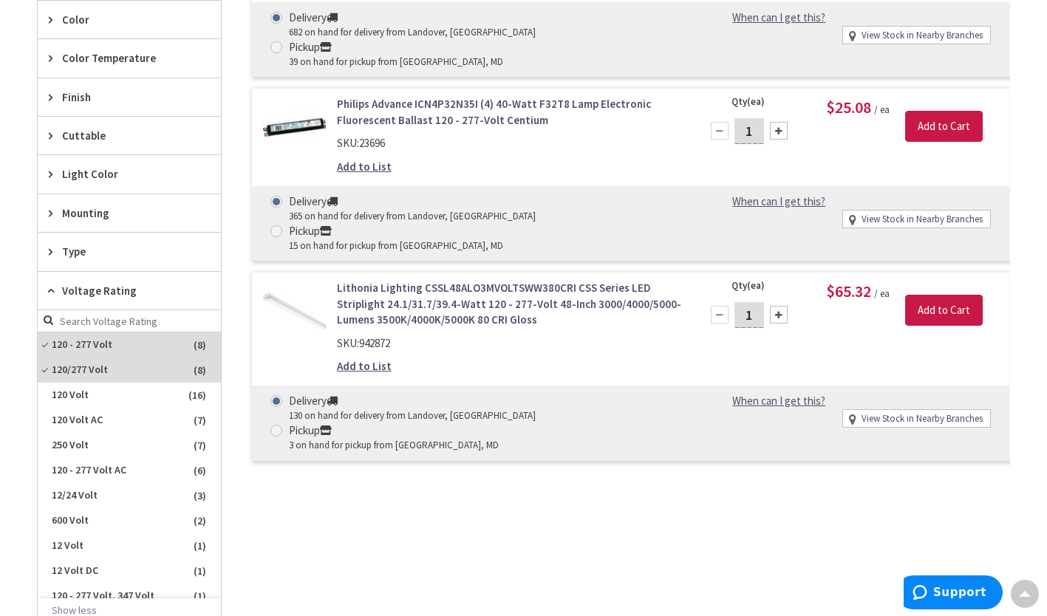
click at [136, 367] on span "120/277 Volt" at bounding box center [129, 370] width 183 height 25
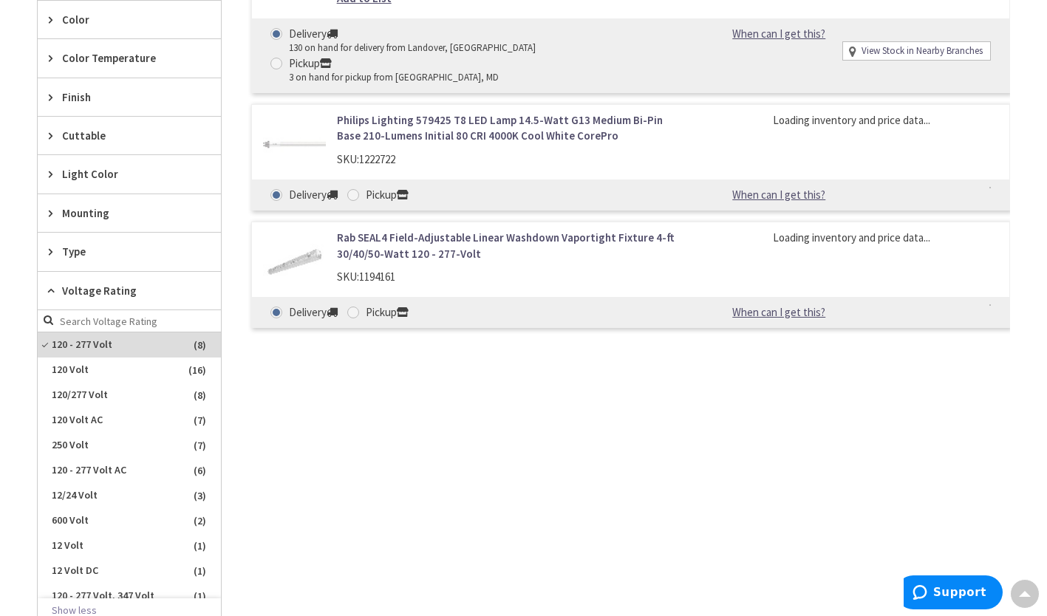
click at [133, 335] on span "120 - 277 Volt" at bounding box center [129, 344] width 183 height 25
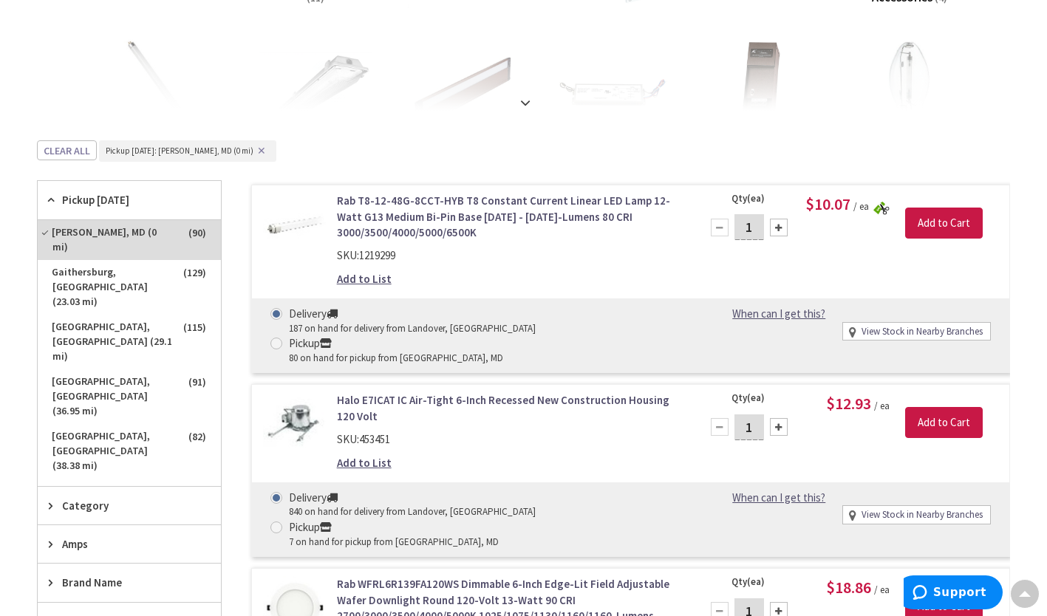
scroll to position [0, 0]
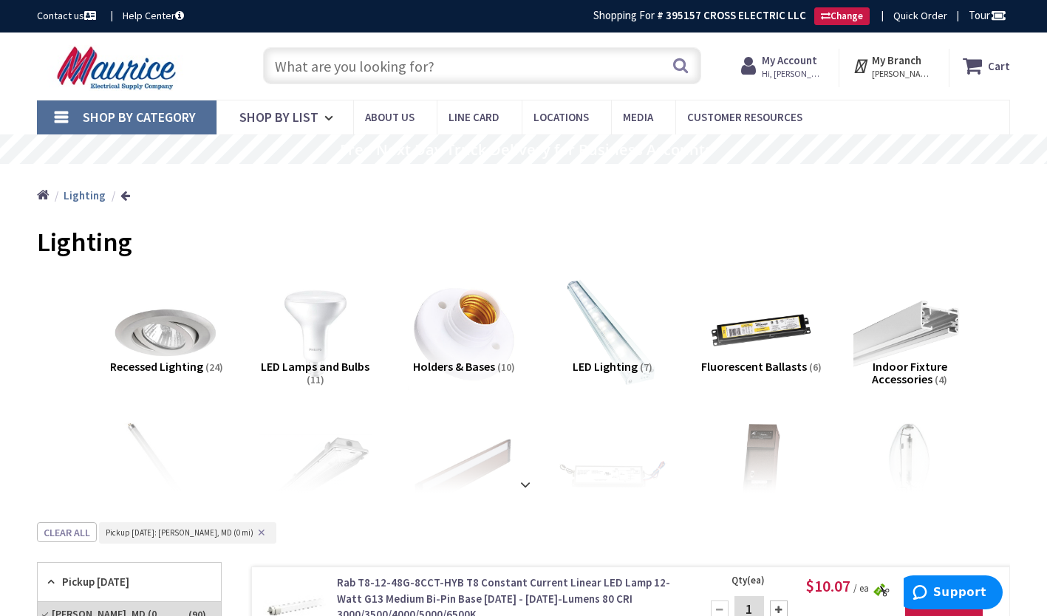
click at [446, 78] on input "text" at bounding box center [482, 65] width 438 height 37
paste input "RCF8V18WCSTA"
type input "RCF8V18WCSTA"
